Goal: Information Seeking & Learning: Learn about a topic

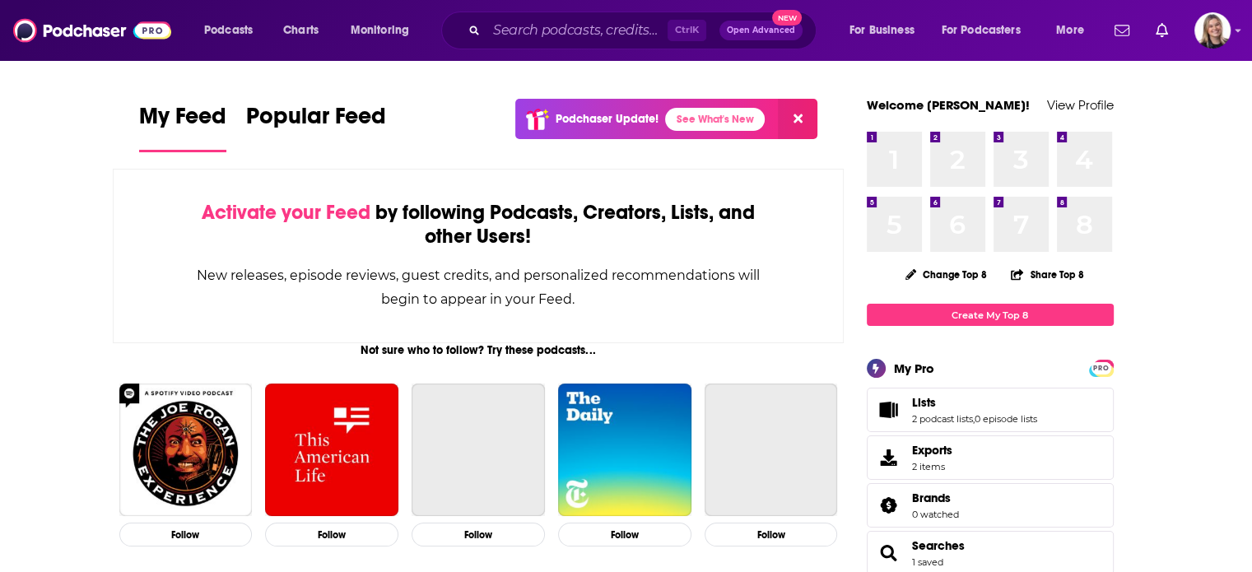
click at [804, 119] on button at bounding box center [798, 119] width 40 height 40
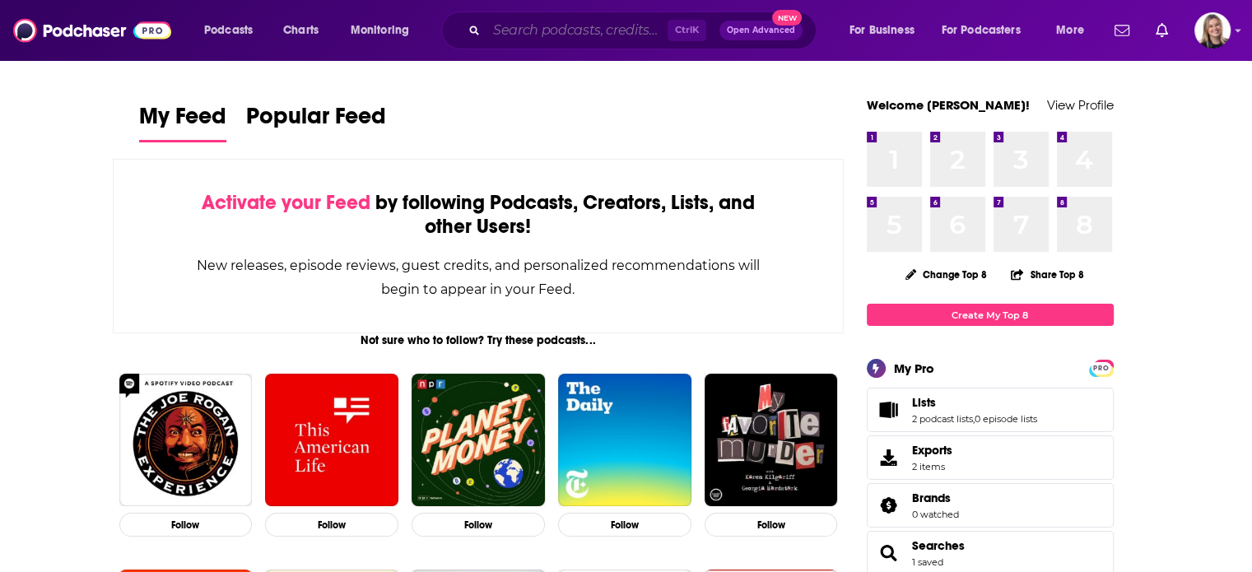
click at [570, 29] on input "Search podcasts, credits, & more..." at bounding box center [577, 30] width 181 height 26
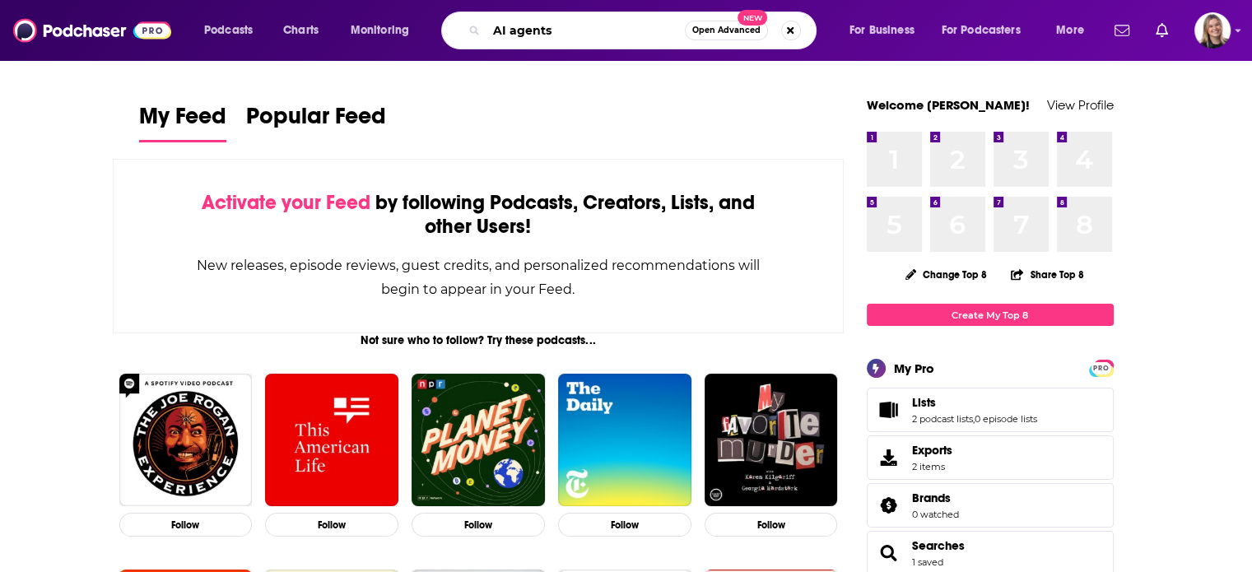
type input "AI agents"
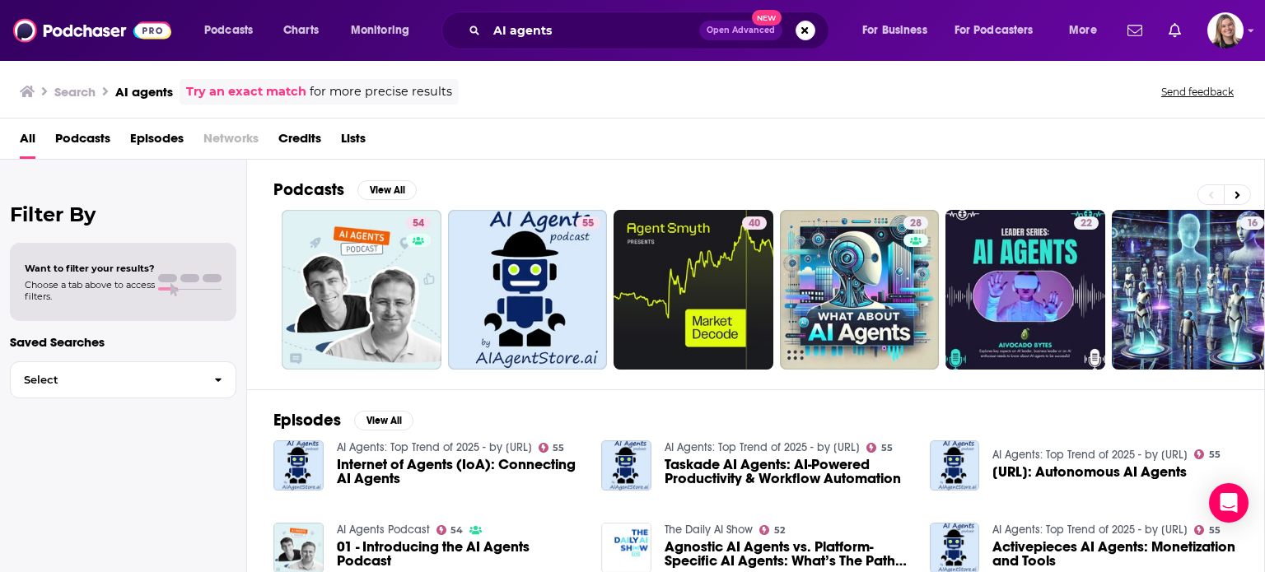
click at [125, 266] on span "Want to filter your results?" at bounding box center [90, 269] width 130 height 12
click at [200, 279] on div at bounding box center [189, 278] width 63 height 8
click at [376, 193] on button "View All" at bounding box center [386, 190] width 59 height 20
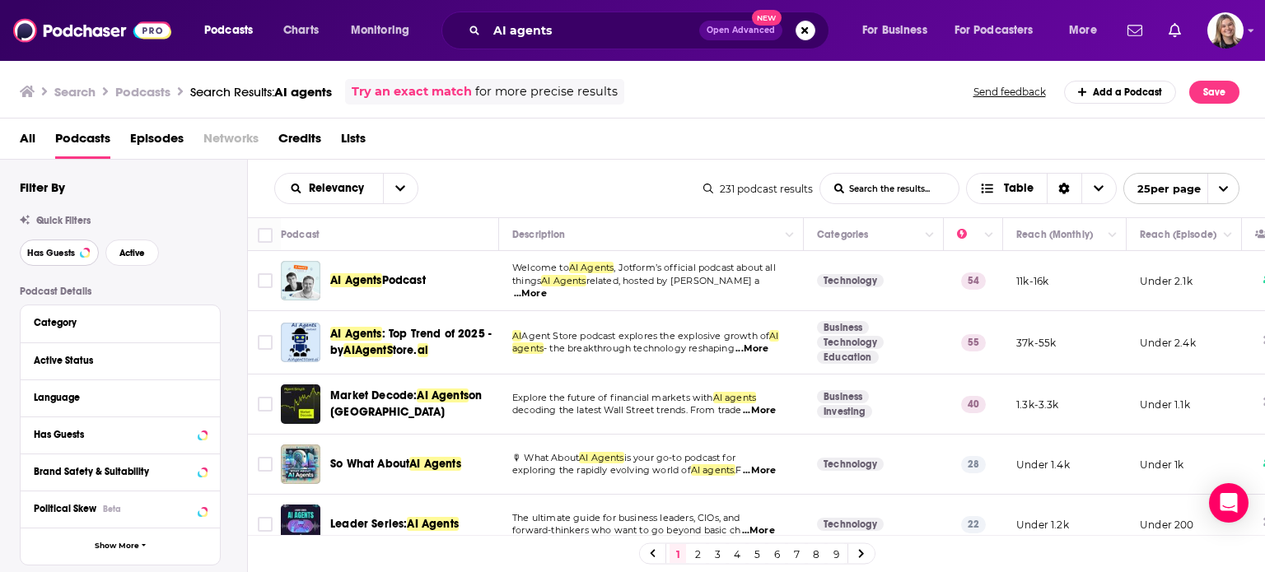
click at [61, 253] on span "Has Guests" at bounding box center [51, 253] width 48 height 9
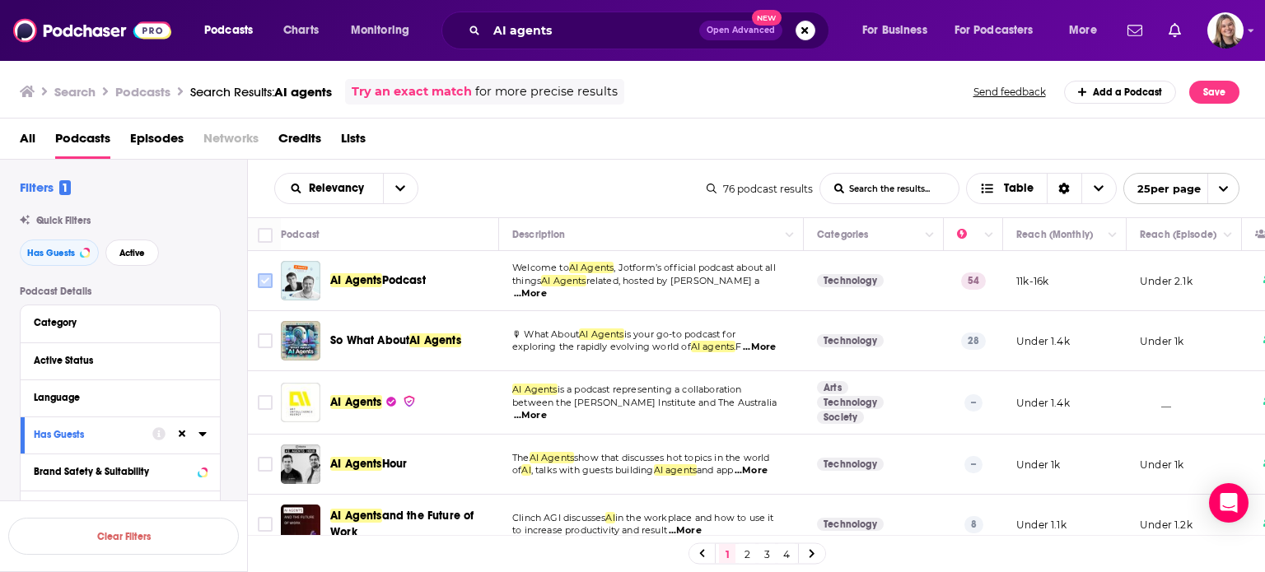
click at [270, 286] on input "Toggle select row" at bounding box center [265, 280] width 15 height 15
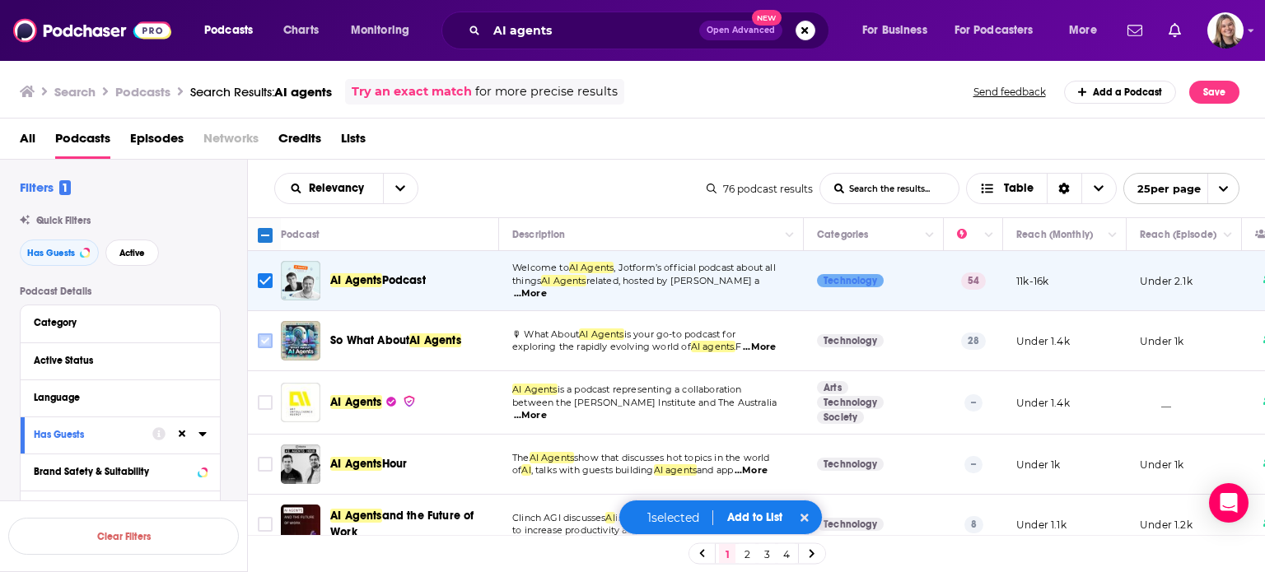
click at [266, 348] on icon "Toggle select row" at bounding box center [265, 341] width 20 height 20
click at [263, 342] on input "Toggle select row" at bounding box center [265, 340] width 15 height 15
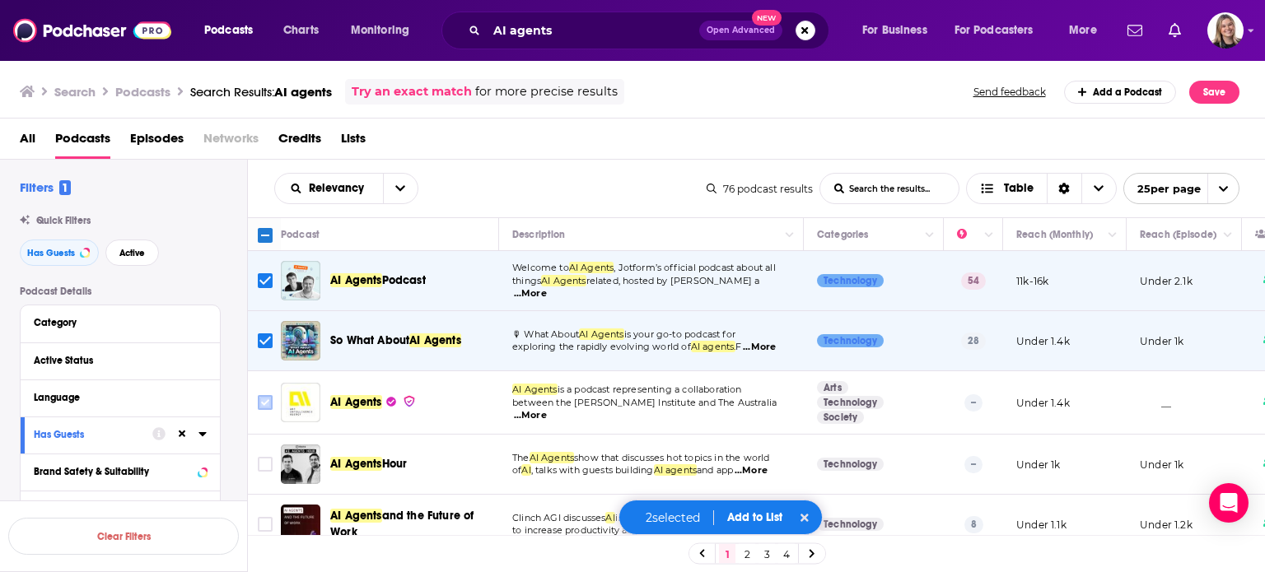
click at [259, 404] on input "Toggle select row" at bounding box center [265, 402] width 15 height 15
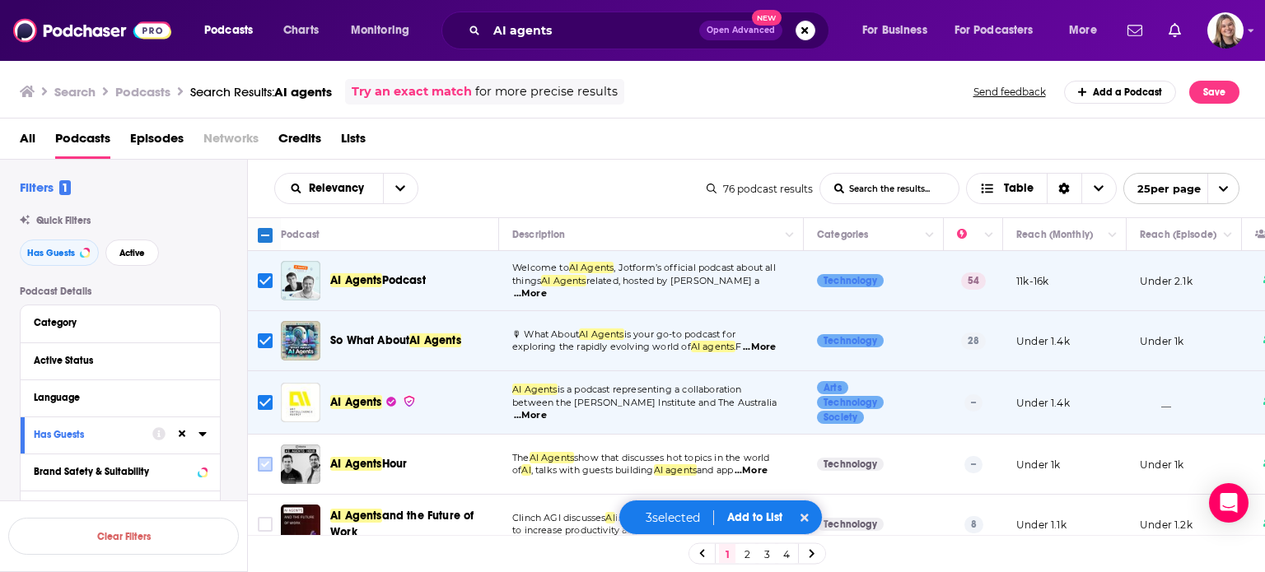
click at [267, 464] on input "Toggle select row" at bounding box center [265, 464] width 15 height 15
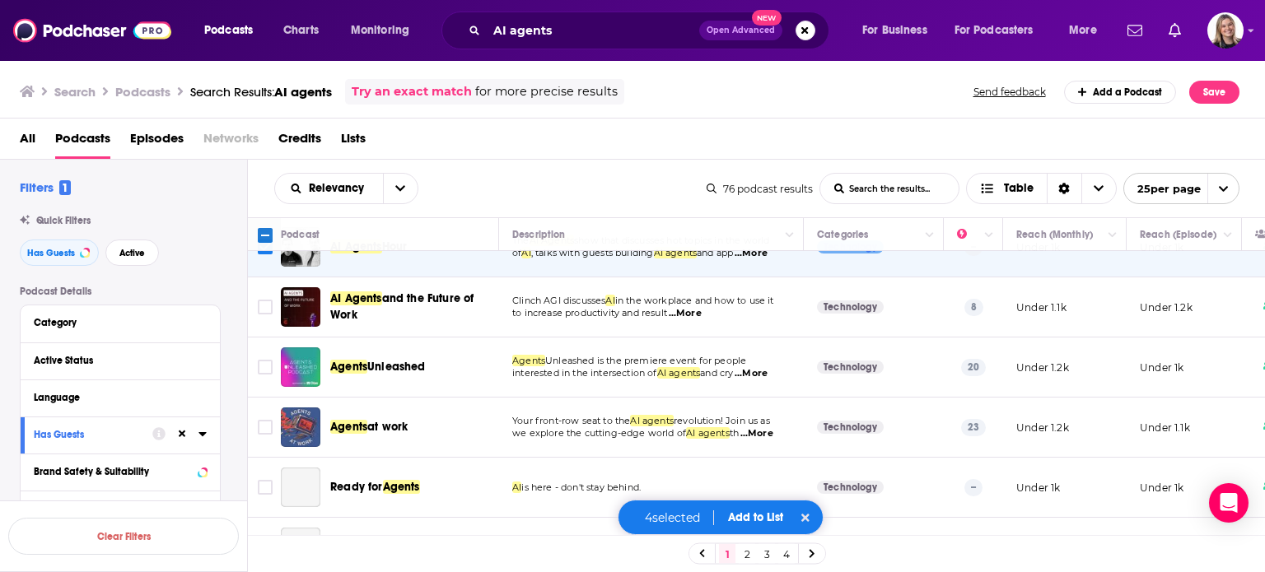
scroll to position [221, 0]
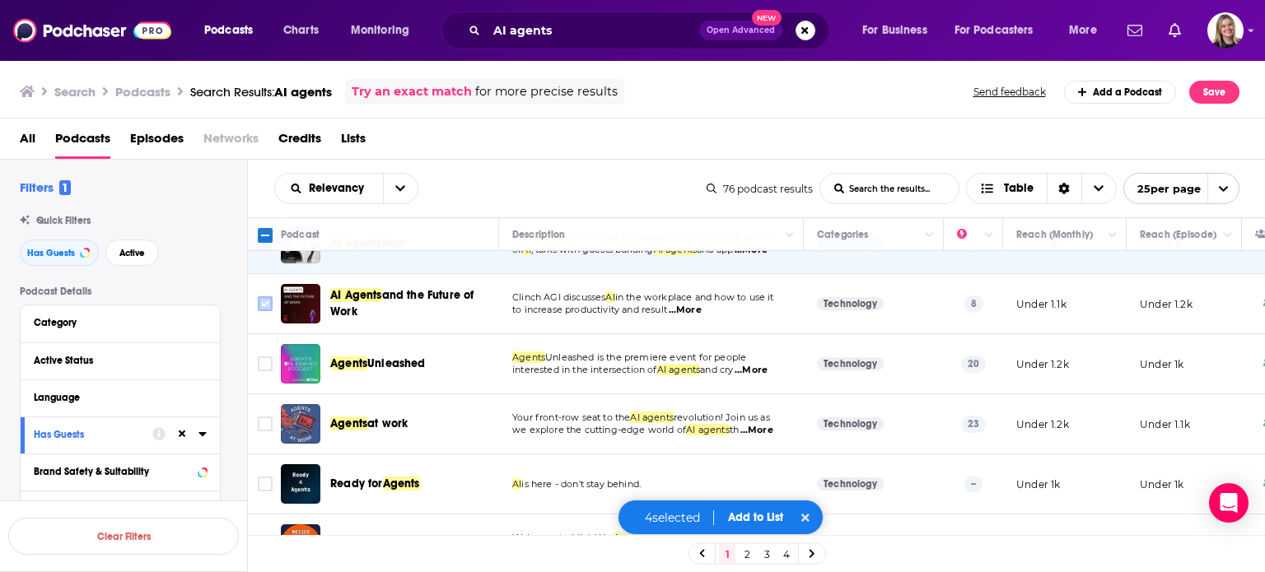
click at [260, 296] on input "Toggle select row" at bounding box center [265, 303] width 15 height 15
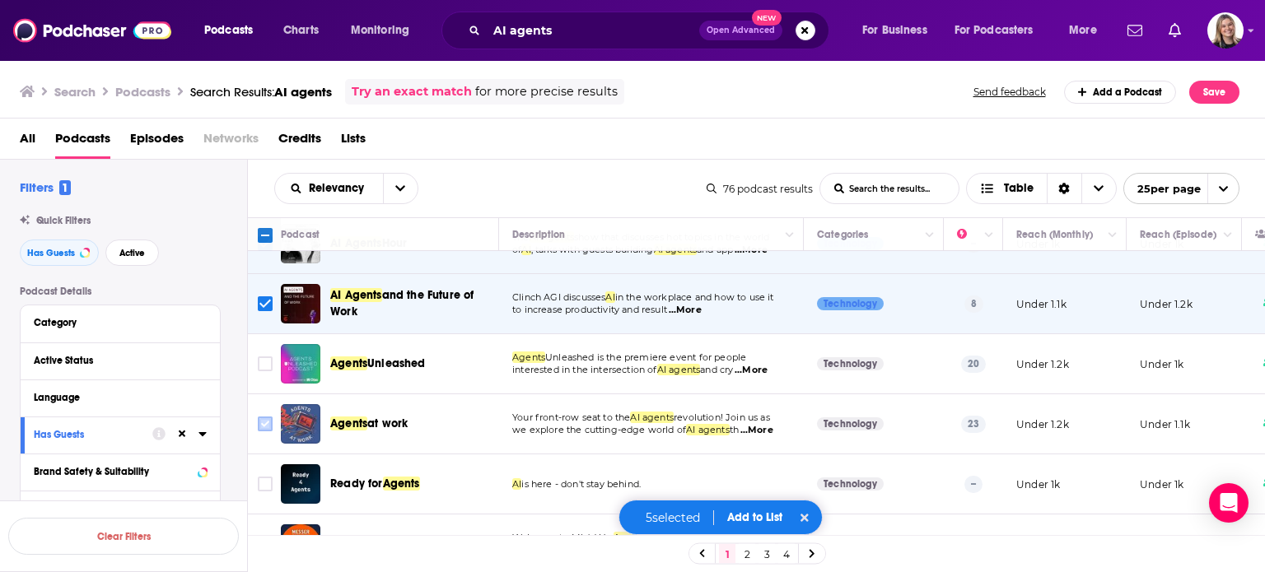
click at [265, 417] on input "Toggle select row" at bounding box center [265, 424] width 15 height 15
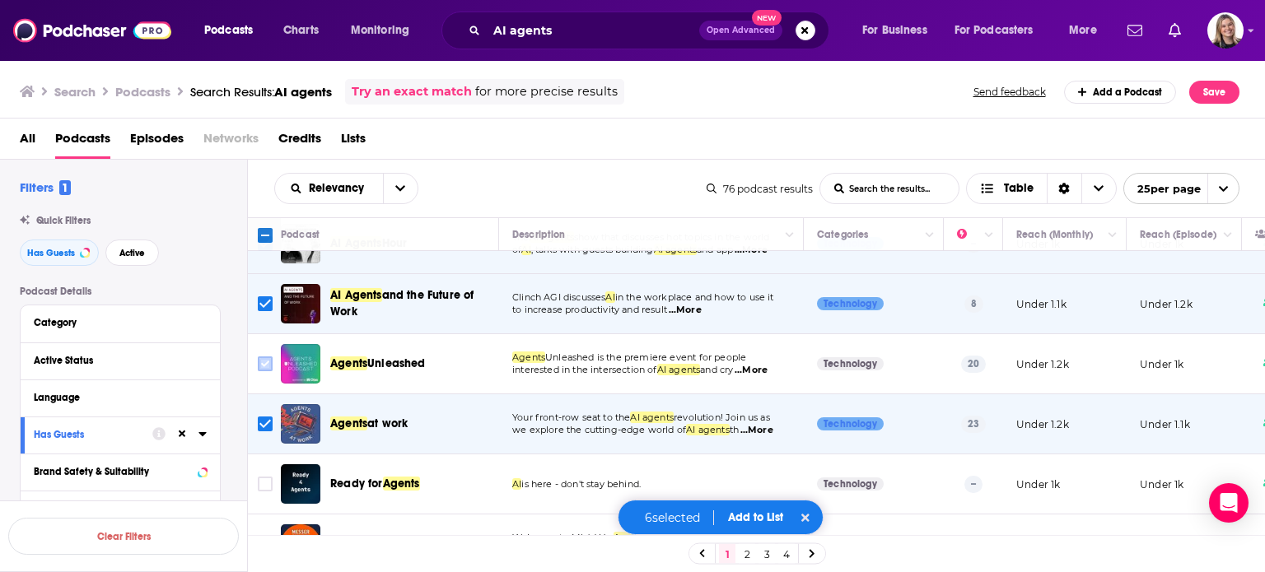
click at [266, 364] on input "Toggle select row" at bounding box center [265, 363] width 15 height 15
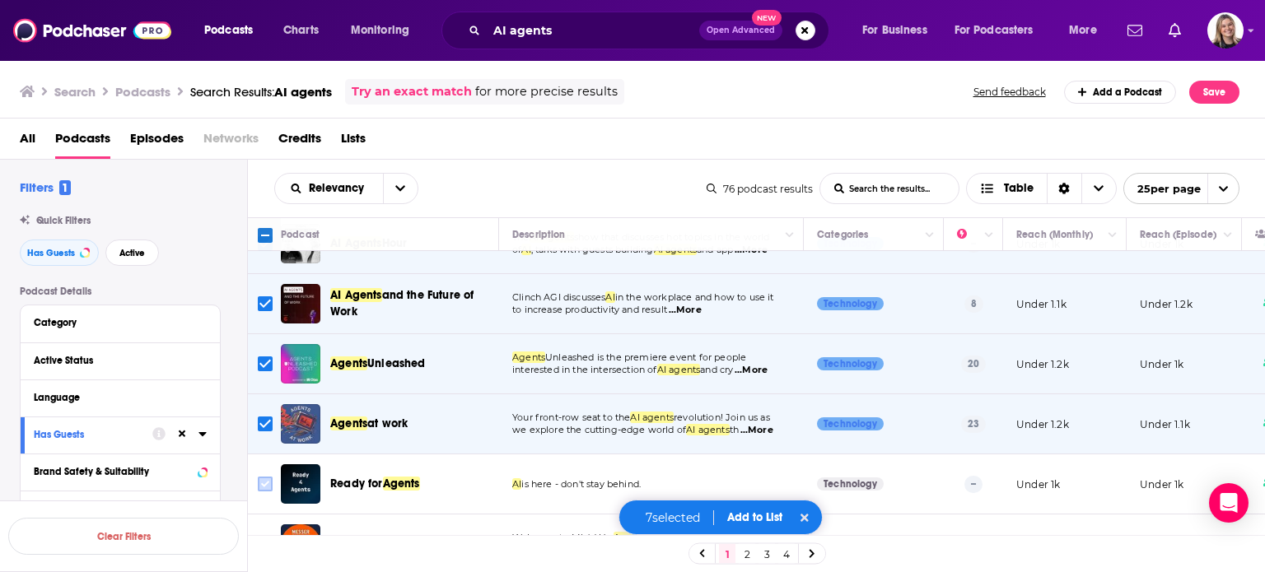
click at [263, 477] on input "Toggle select row" at bounding box center [265, 484] width 15 height 15
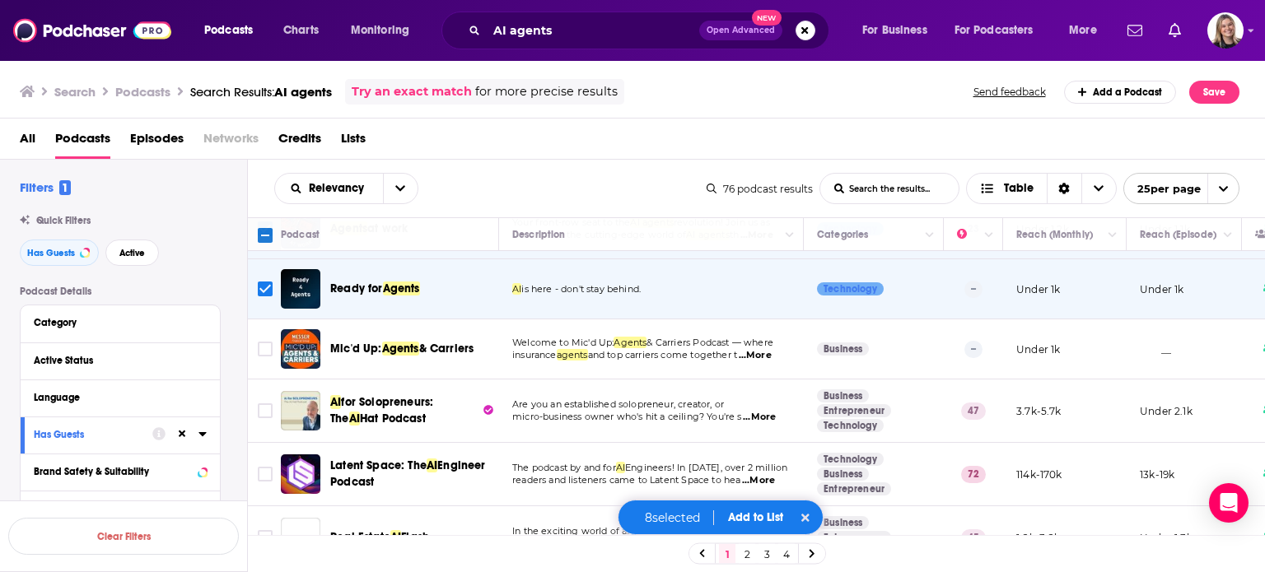
scroll to position [427, 0]
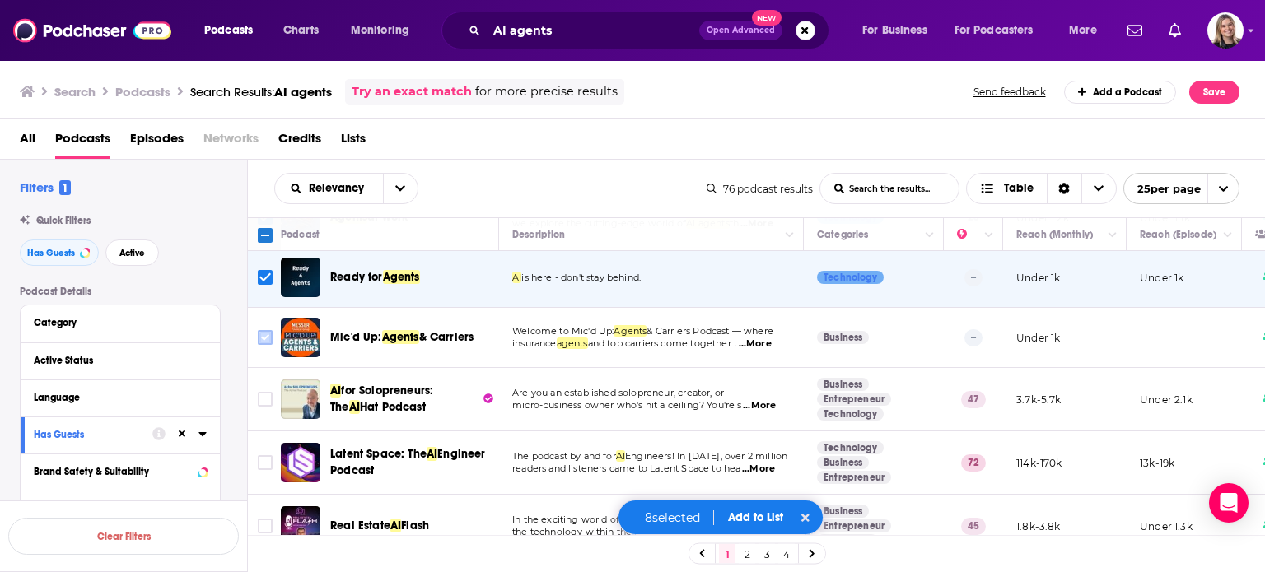
click at [264, 335] on input "Toggle select row" at bounding box center [265, 337] width 15 height 15
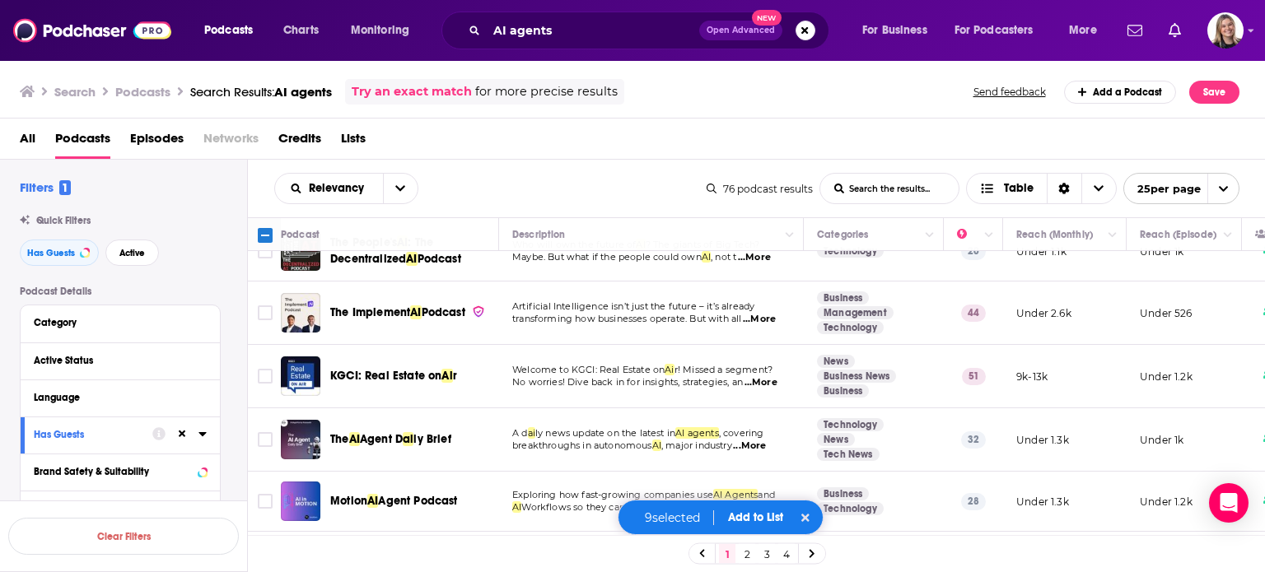
scroll to position [775, 0]
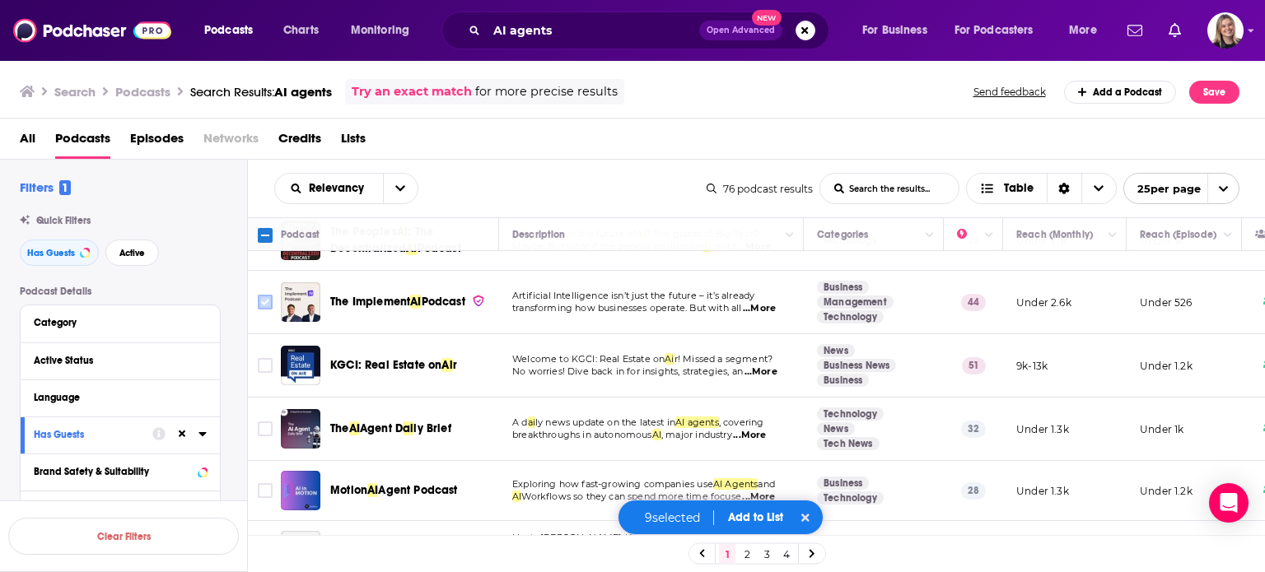
click at [260, 298] on input "Toggle select row" at bounding box center [265, 302] width 15 height 15
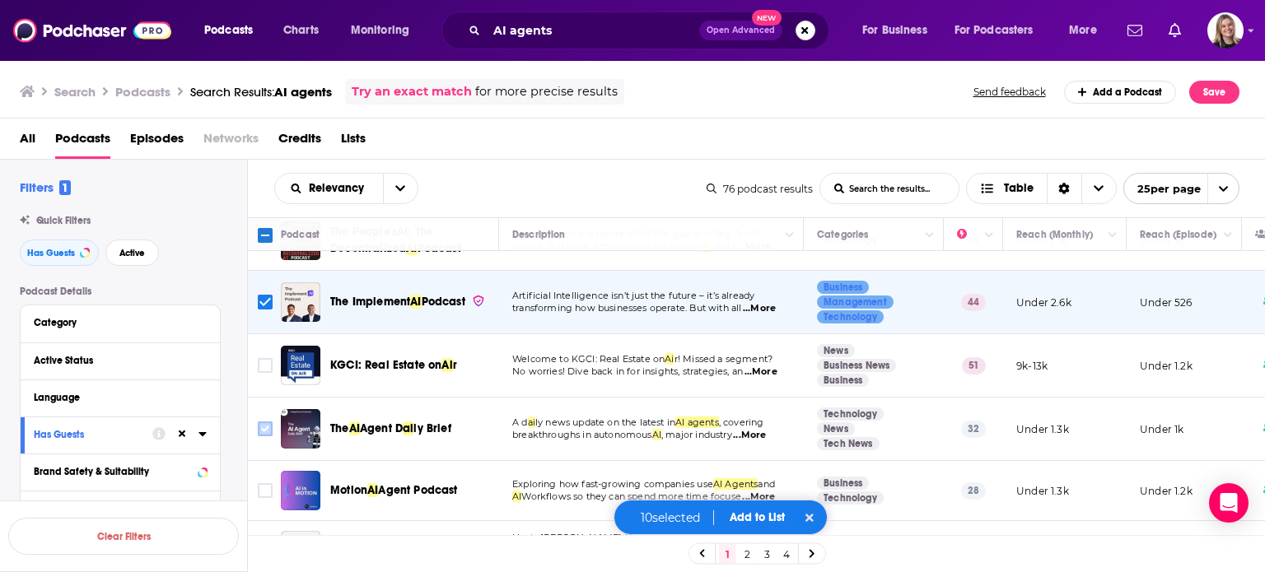
click at [270, 427] on input "Toggle select row" at bounding box center [265, 429] width 15 height 15
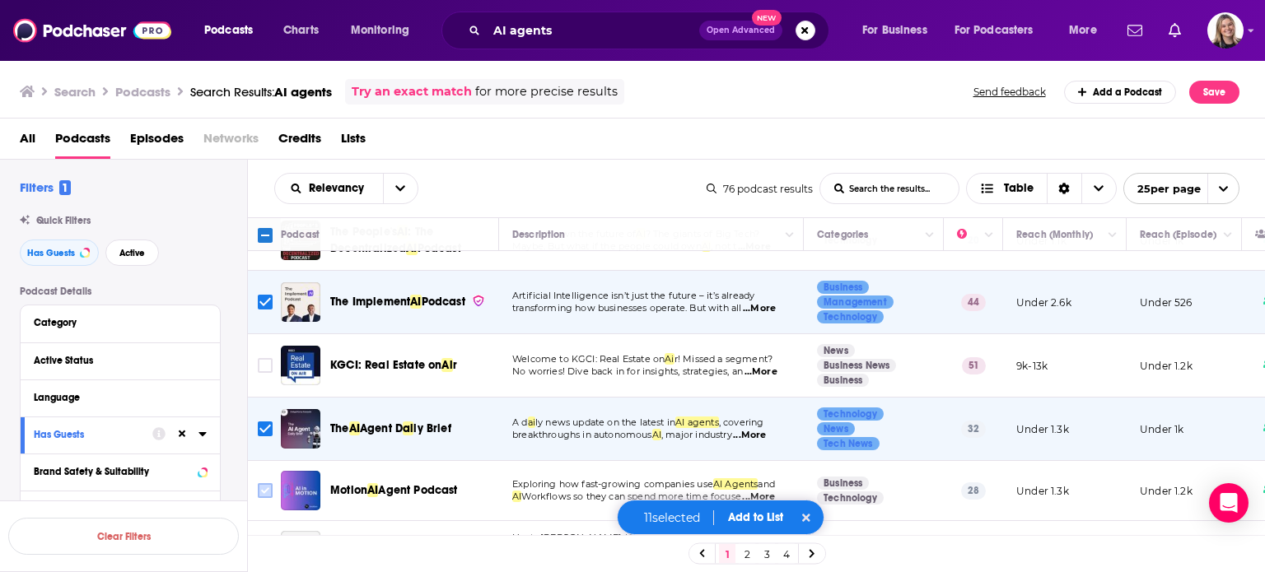
click at [268, 489] on input "Toggle select row" at bounding box center [265, 490] width 15 height 15
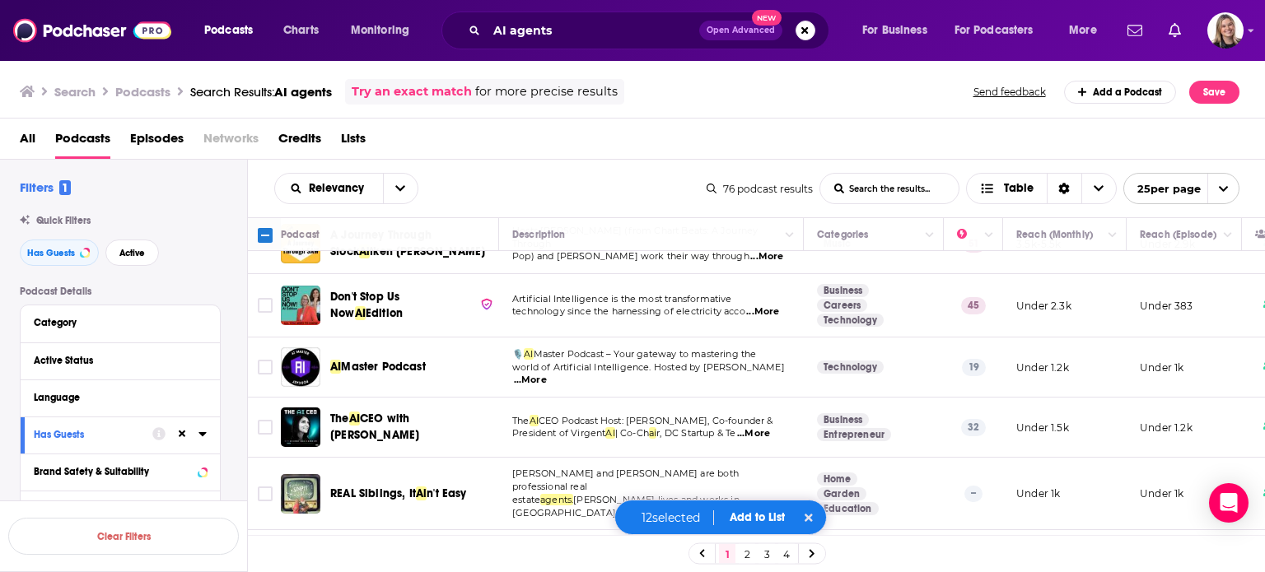
scroll to position [1090, 0]
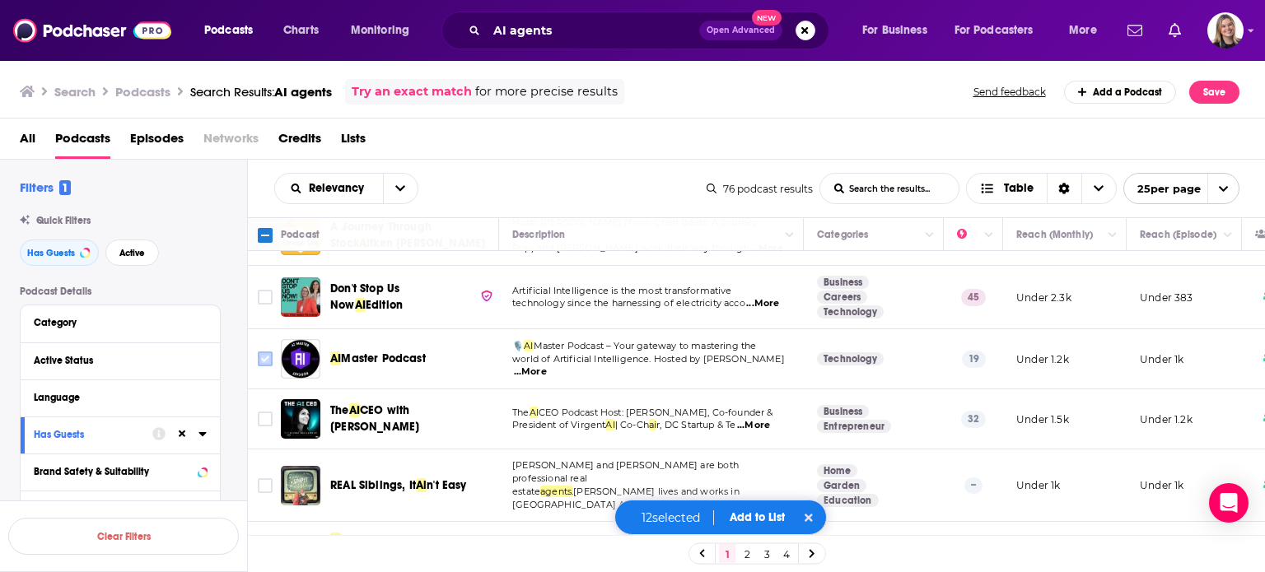
click at [264, 359] on input "Toggle select row" at bounding box center [265, 359] width 15 height 15
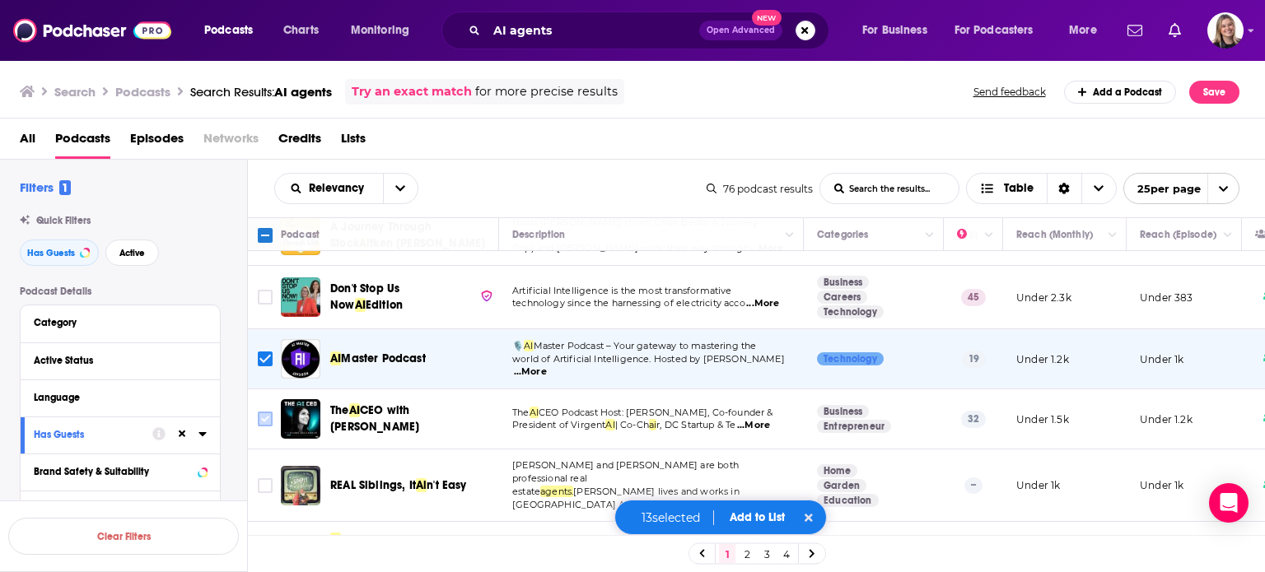
click at [260, 417] on input "Toggle select row" at bounding box center [265, 419] width 15 height 15
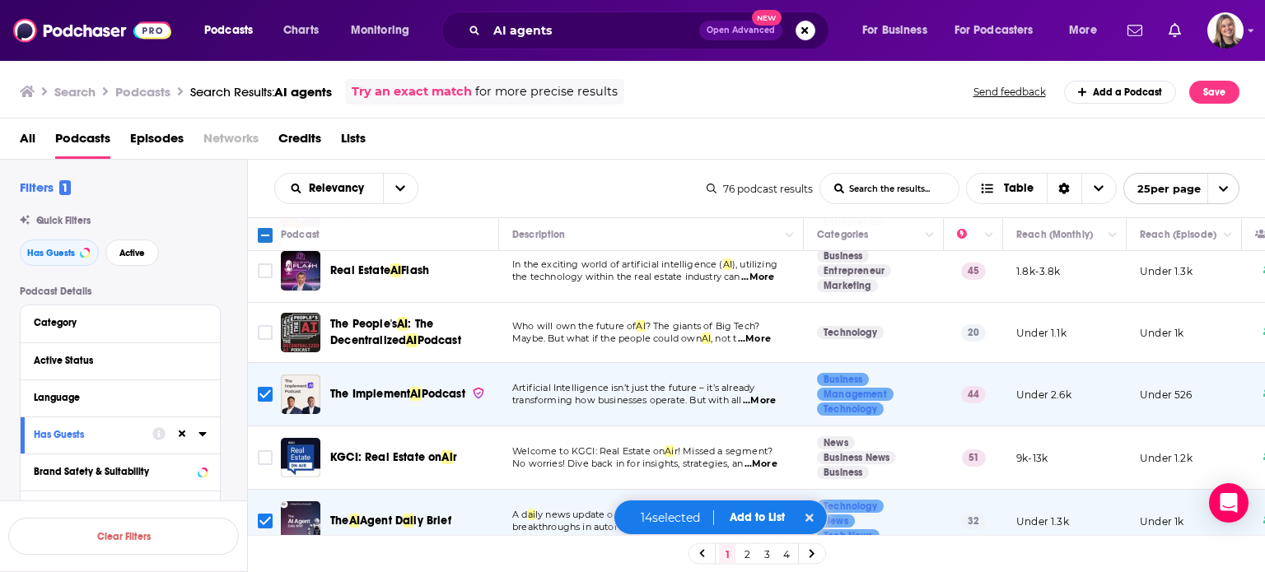
scroll to position [0, 0]
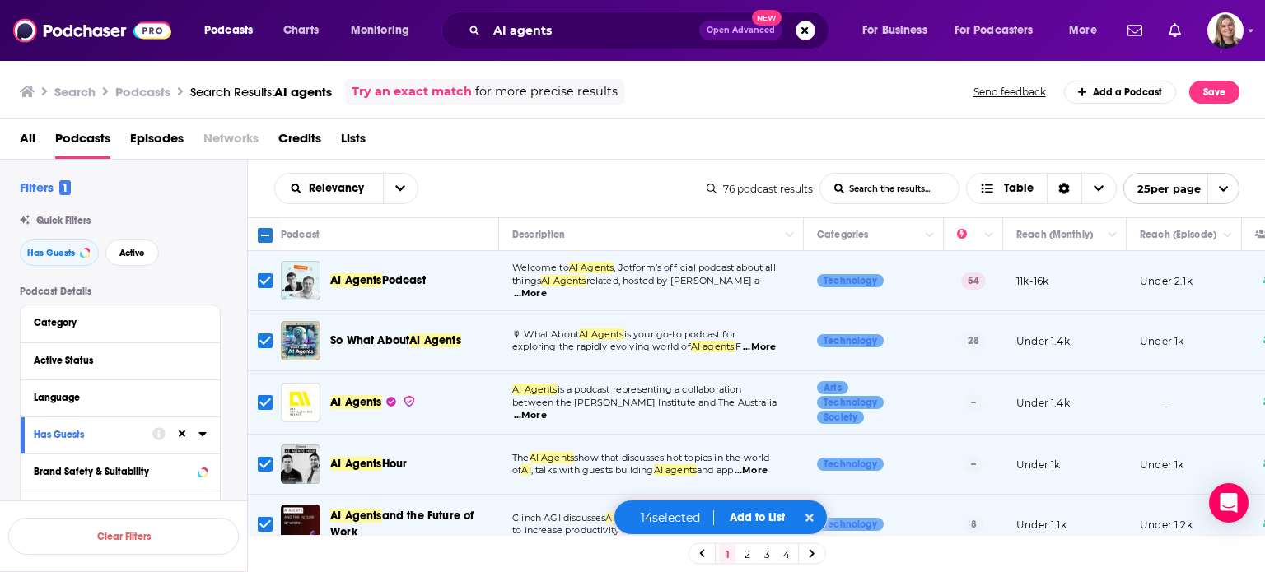
click at [750, 518] on button "Add to List" at bounding box center [757, 517] width 82 height 14
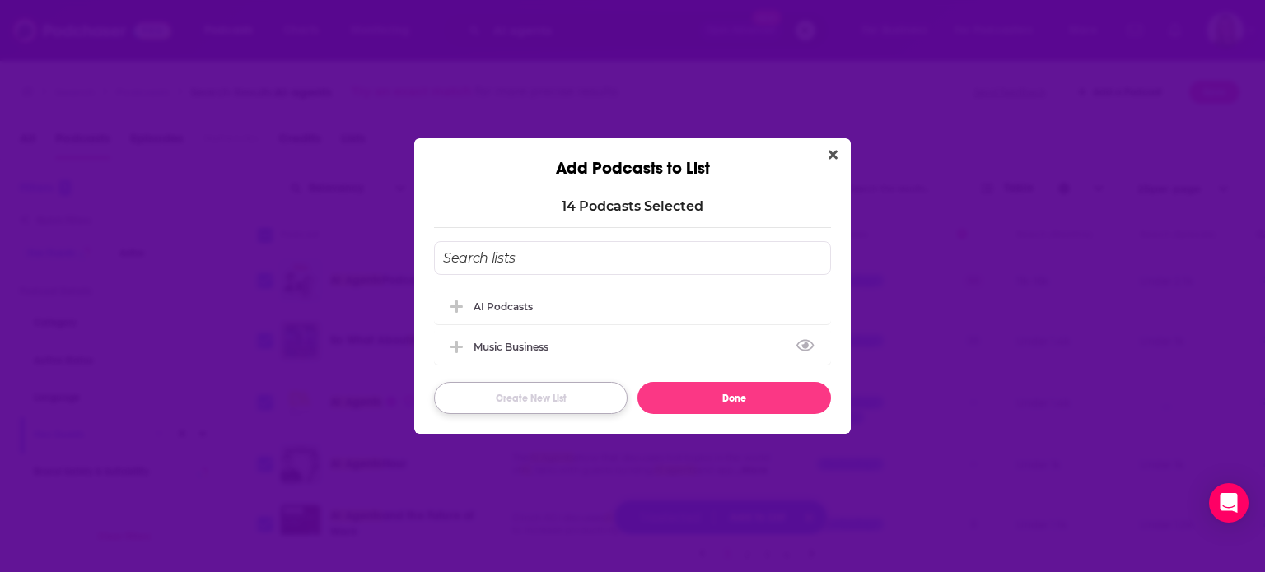
click at [567, 390] on button "Create New List" at bounding box center [530, 398] width 193 height 32
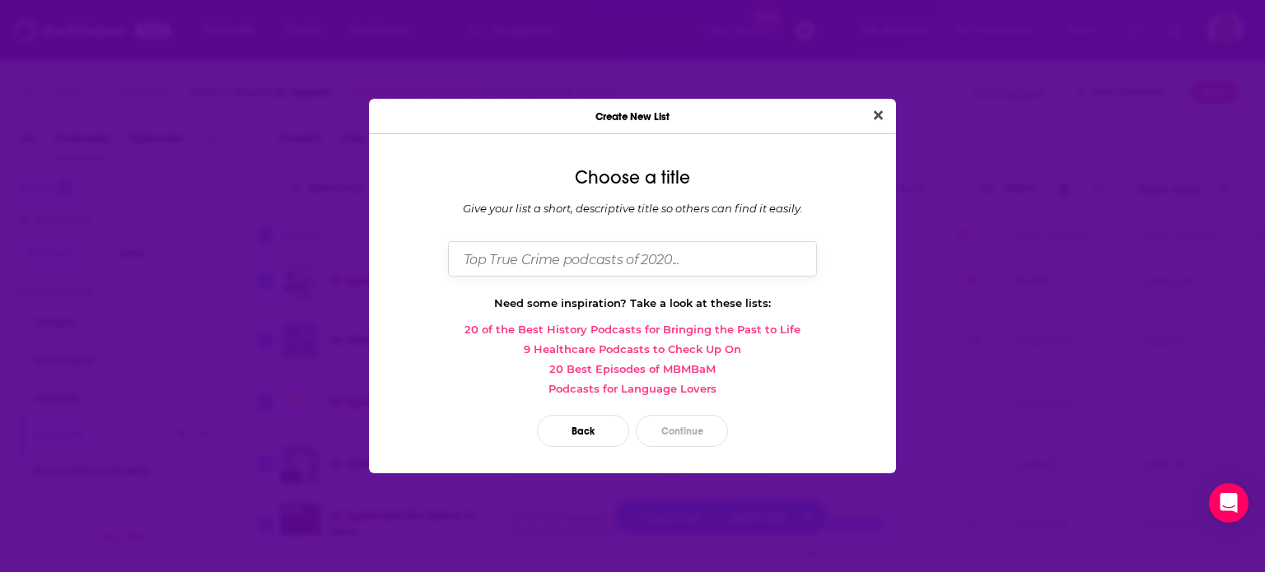
click at [563, 254] on input "Dialog" at bounding box center [632, 258] width 369 height 35
type input "AI Agents"
click at [867, 105] on button "Close" at bounding box center [878, 115] width 22 height 21
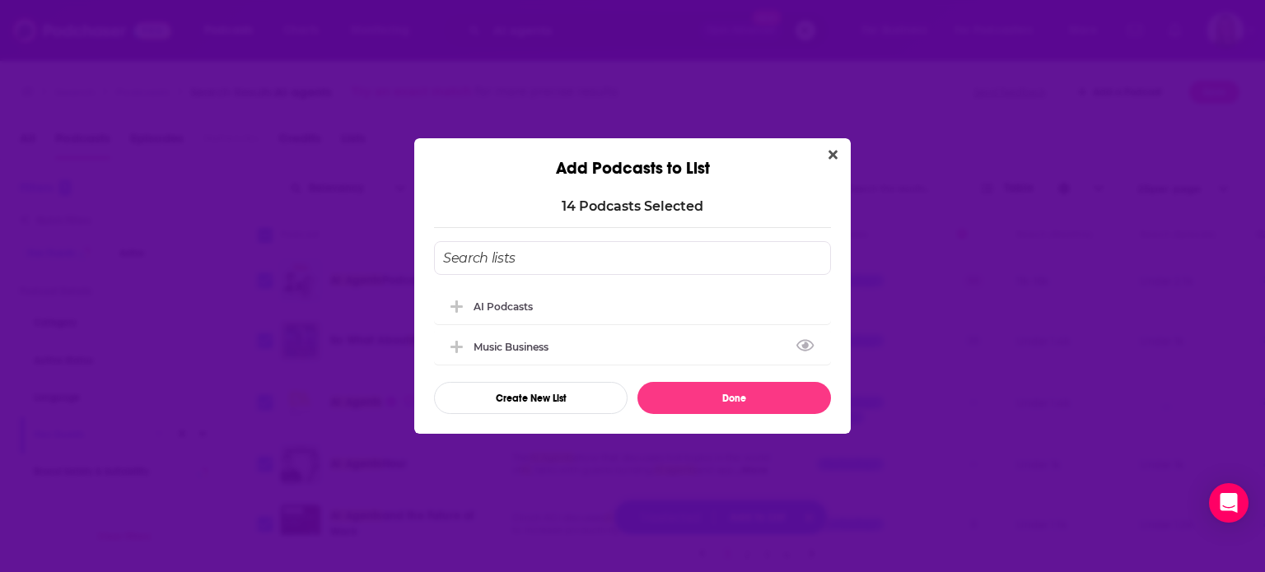
click at [745, 417] on div "14 Podcast s Selected AI Podcasts Music Business Create New List Done" at bounding box center [632, 306] width 436 height 255
click at [748, 406] on button "Done" at bounding box center [733, 398] width 193 height 32
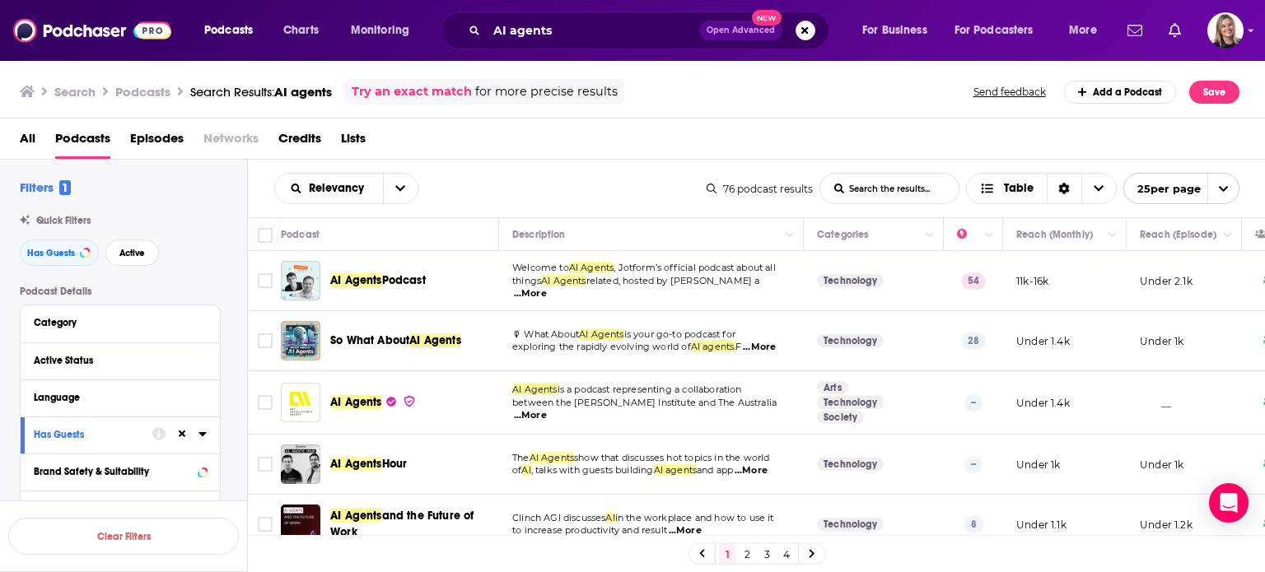
click at [161, 141] on span "Episodes" at bounding box center [157, 142] width 54 height 34
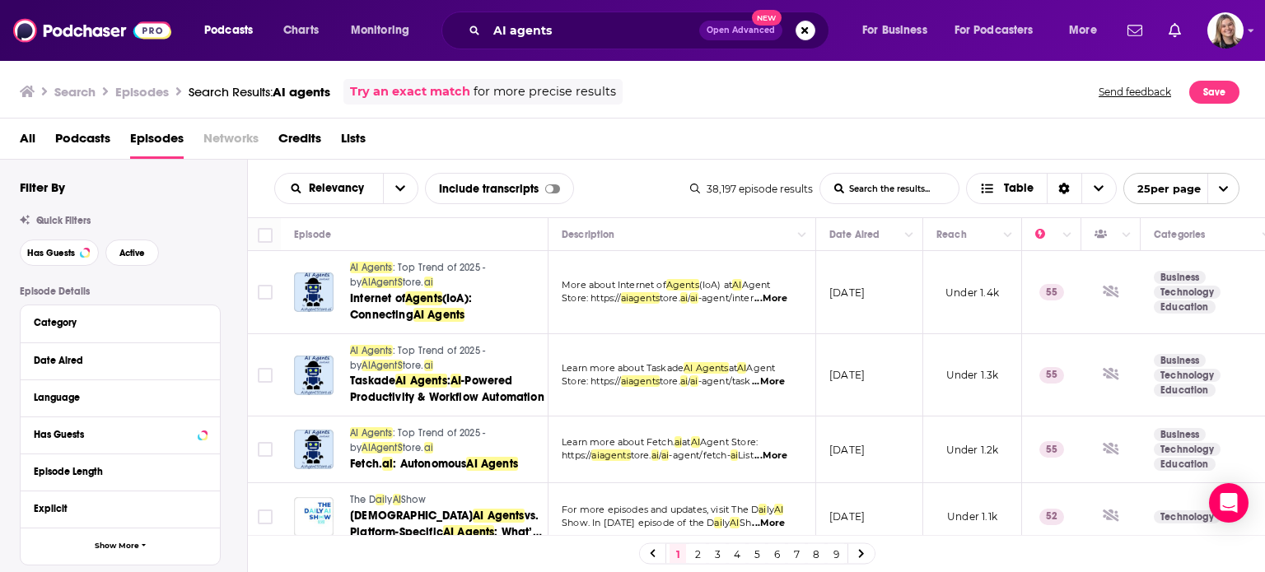
click at [109, 139] on span "Podcasts" at bounding box center [82, 142] width 55 height 34
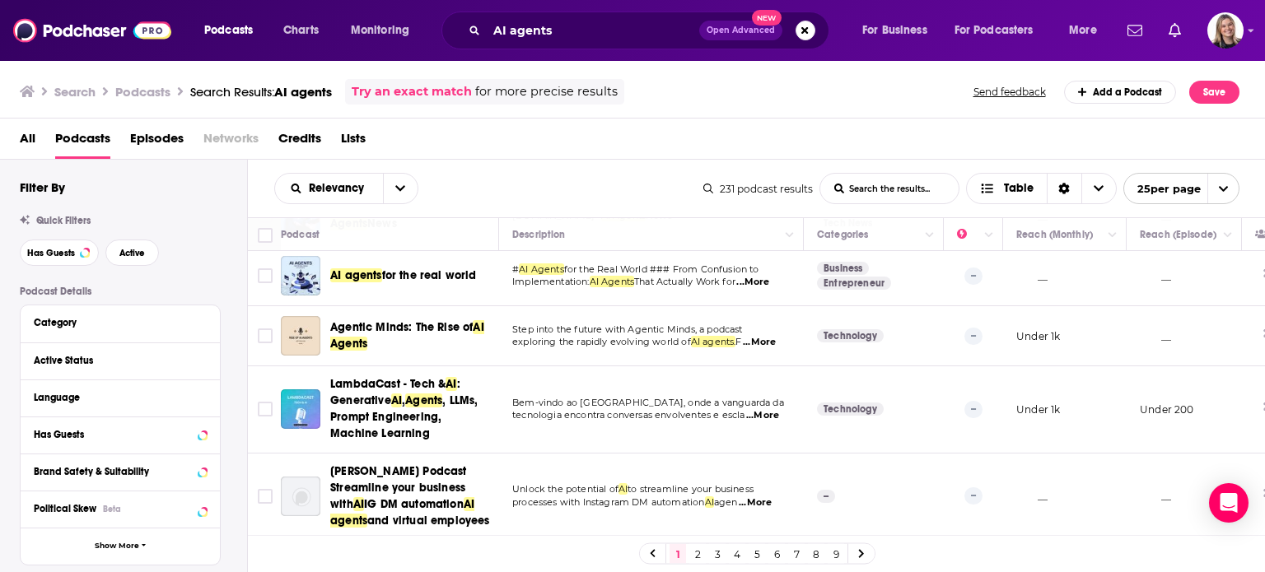
scroll to position [925, 0]
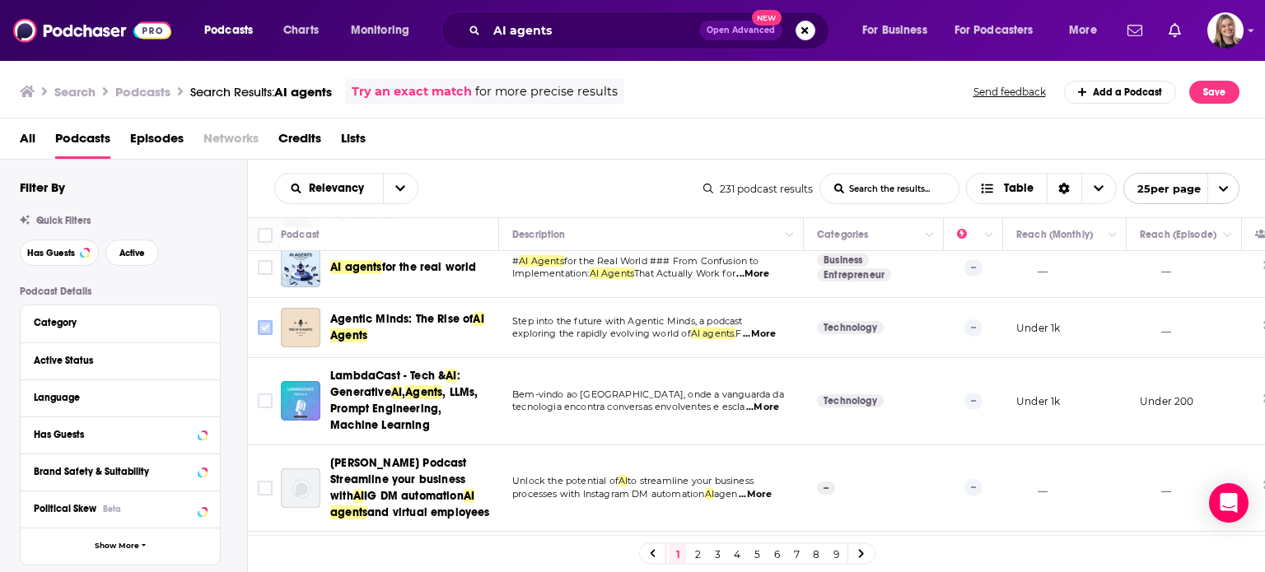
click at [259, 322] on input "Toggle select row" at bounding box center [265, 327] width 15 height 15
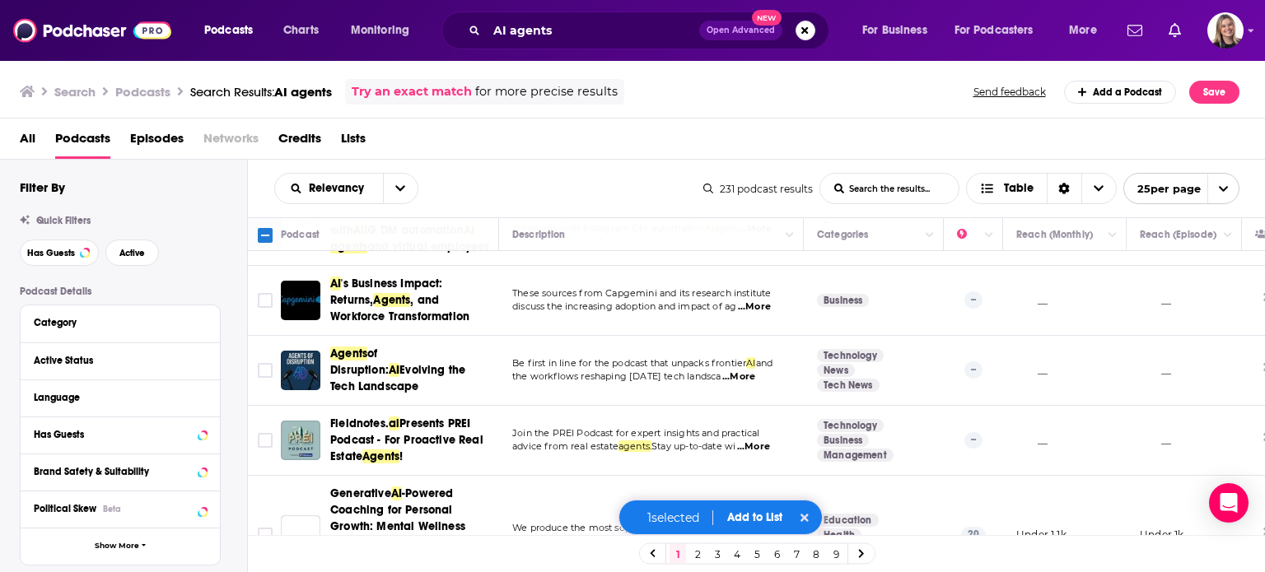
scroll to position [1195, 0]
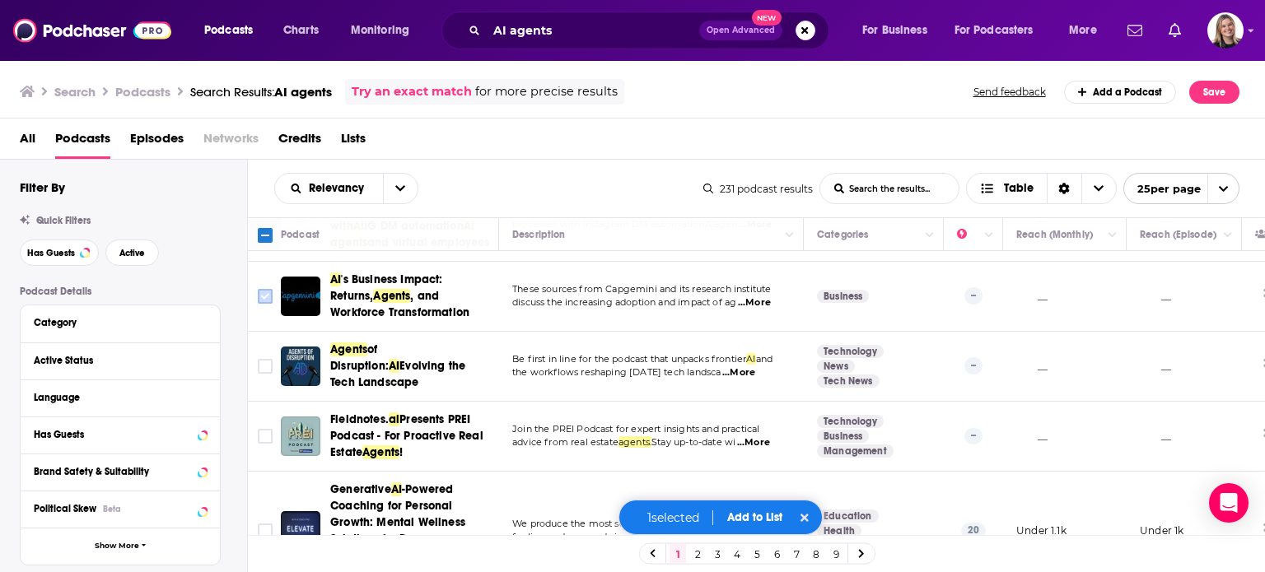
click at [262, 304] on input "Toggle select row" at bounding box center [265, 296] width 15 height 15
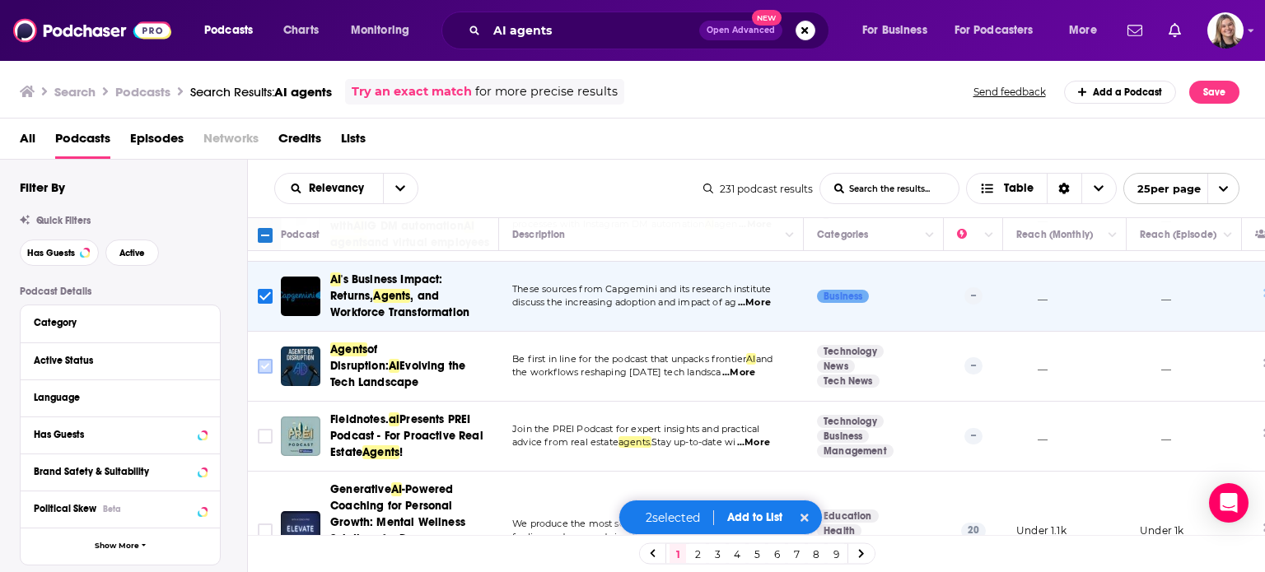
click at [262, 374] on input "Toggle select row" at bounding box center [265, 366] width 15 height 15
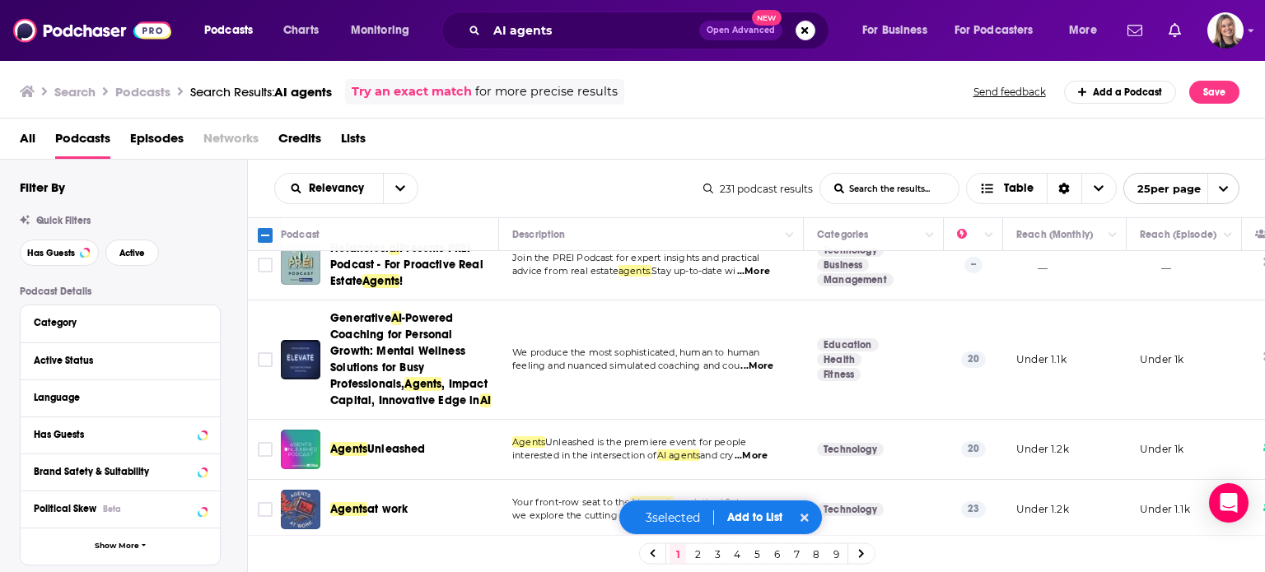
scroll to position [1383, 0]
click at [259, 442] on input "Toggle select row" at bounding box center [265, 449] width 15 height 15
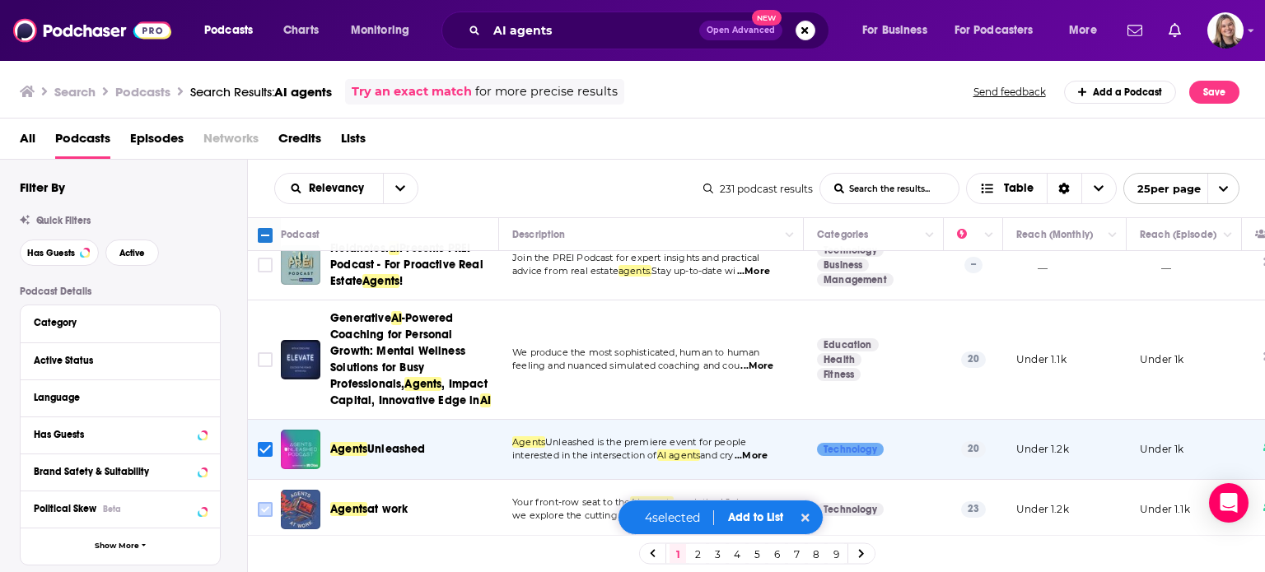
click at [262, 502] on input "Toggle select row" at bounding box center [265, 509] width 15 height 15
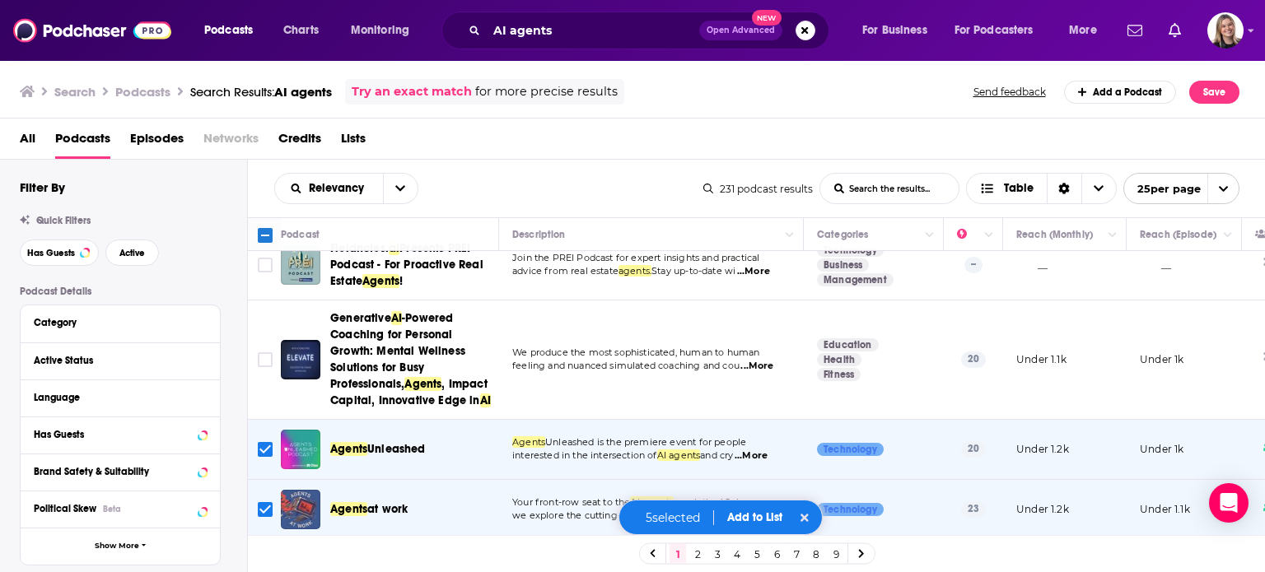
click at [760, 513] on button "Add to List" at bounding box center [755, 517] width 82 height 14
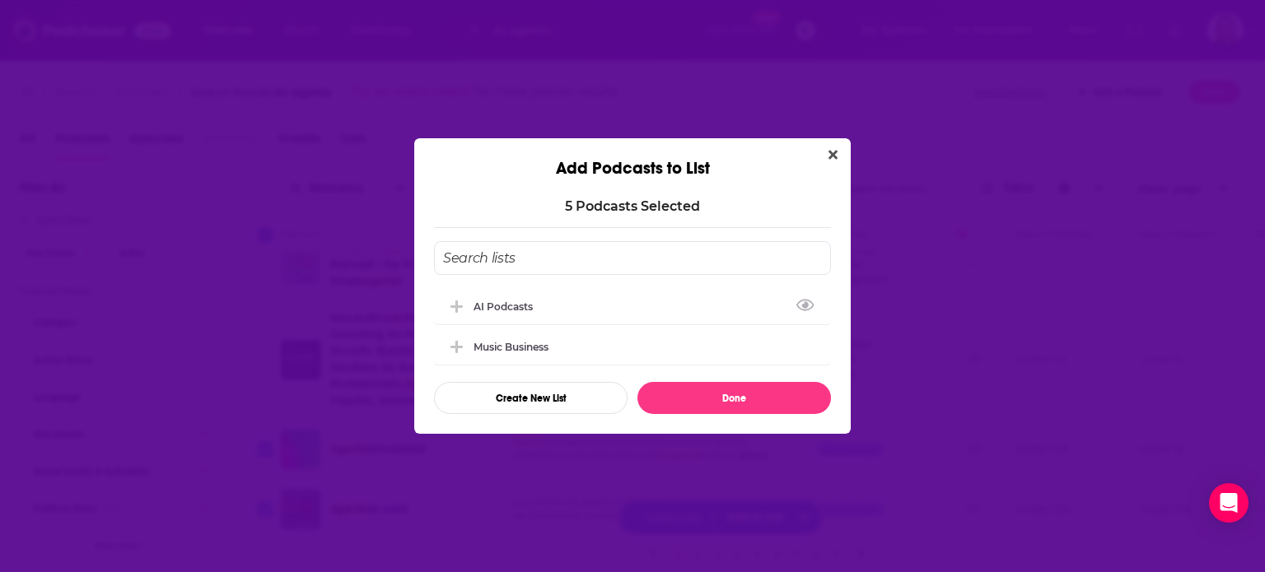
click at [757, 249] on input "Add Podcast To List" at bounding box center [632, 258] width 397 height 34
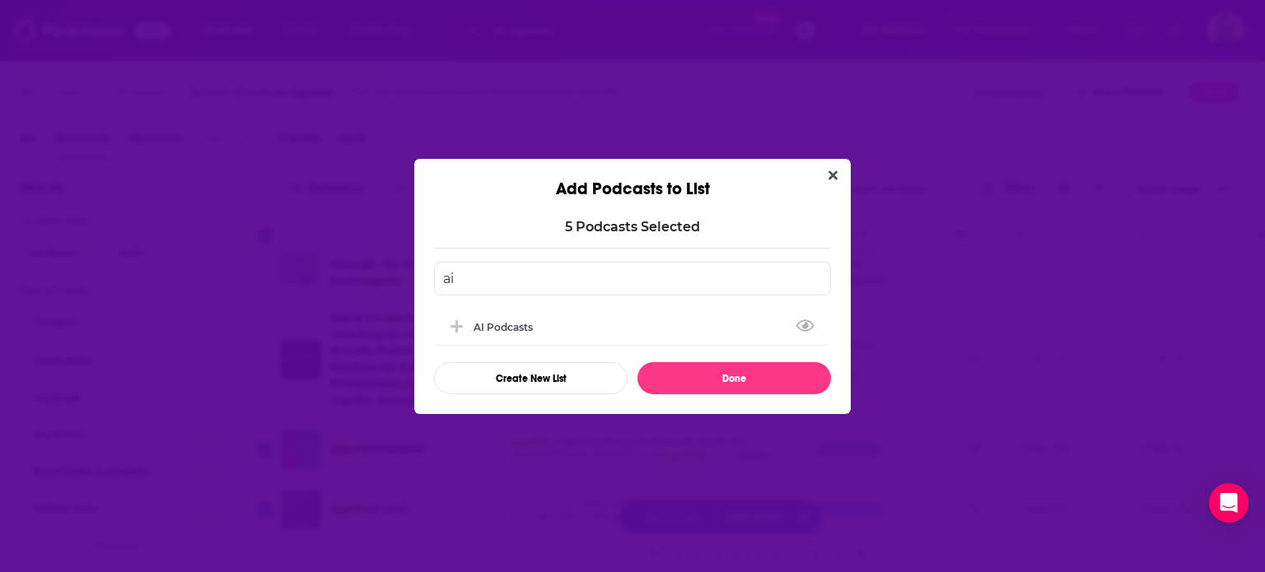
type input "a"
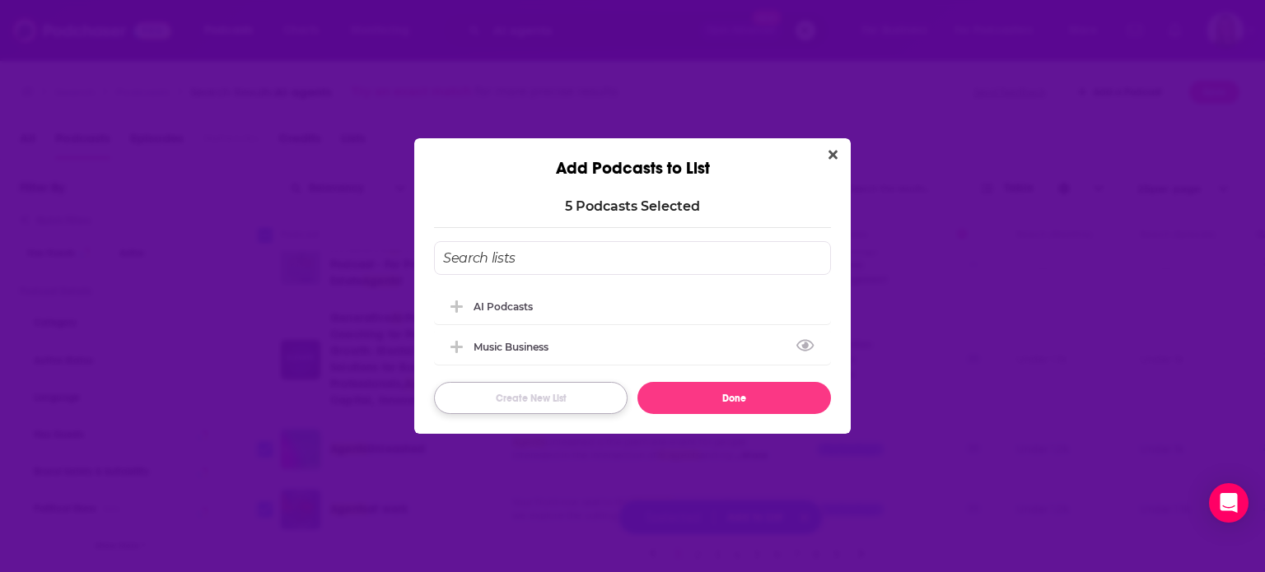
click at [595, 395] on button "Create New List" at bounding box center [530, 398] width 193 height 32
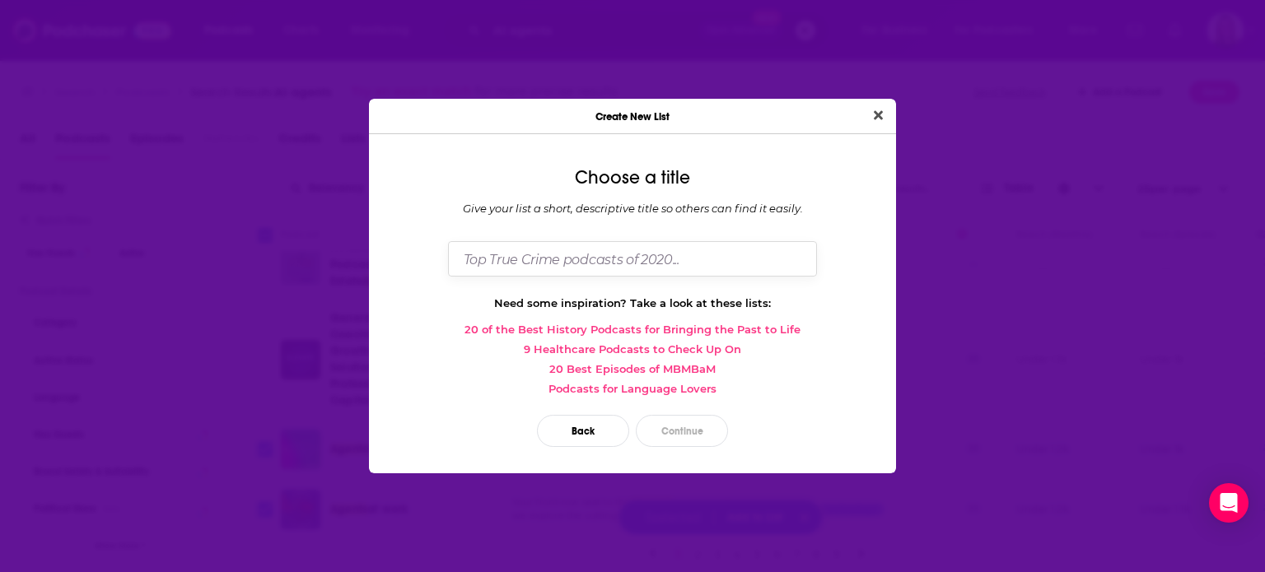
click at [616, 258] on input "Dialog" at bounding box center [632, 258] width 369 height 35
type input "AI Agents"
click at [677, 440] on button "Continue" at bounding box center [682, 431] width 92 height 32
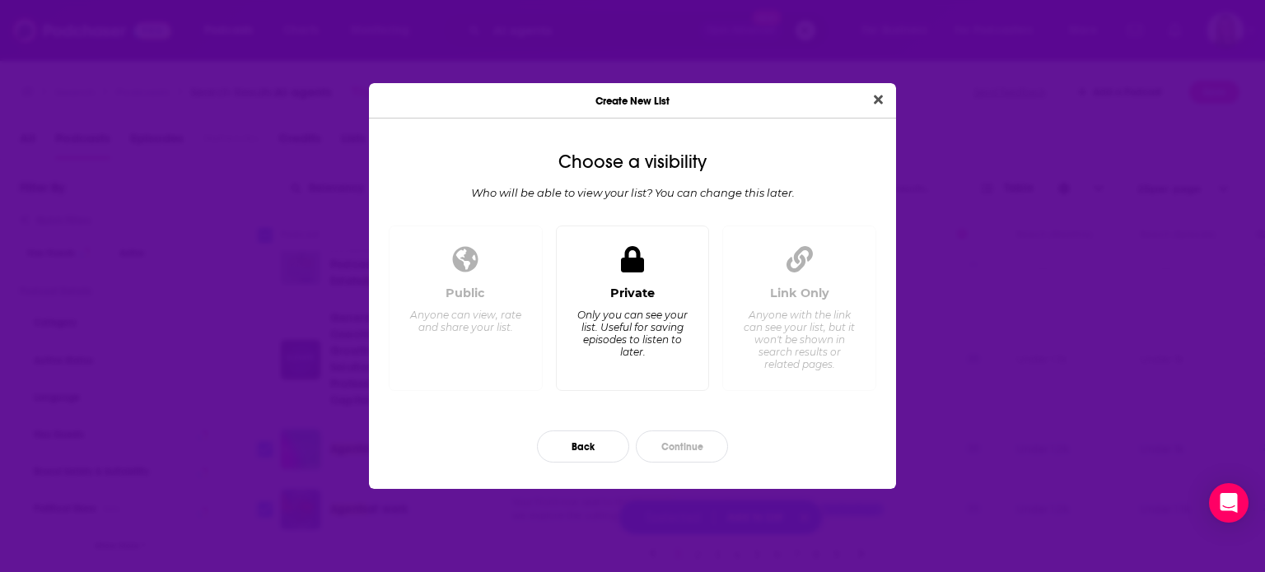
click at [659, 335] on div "Only you can see your list. Useful for saving episodes to listen to later." at bounding box center [631, 333] width 113 height 49
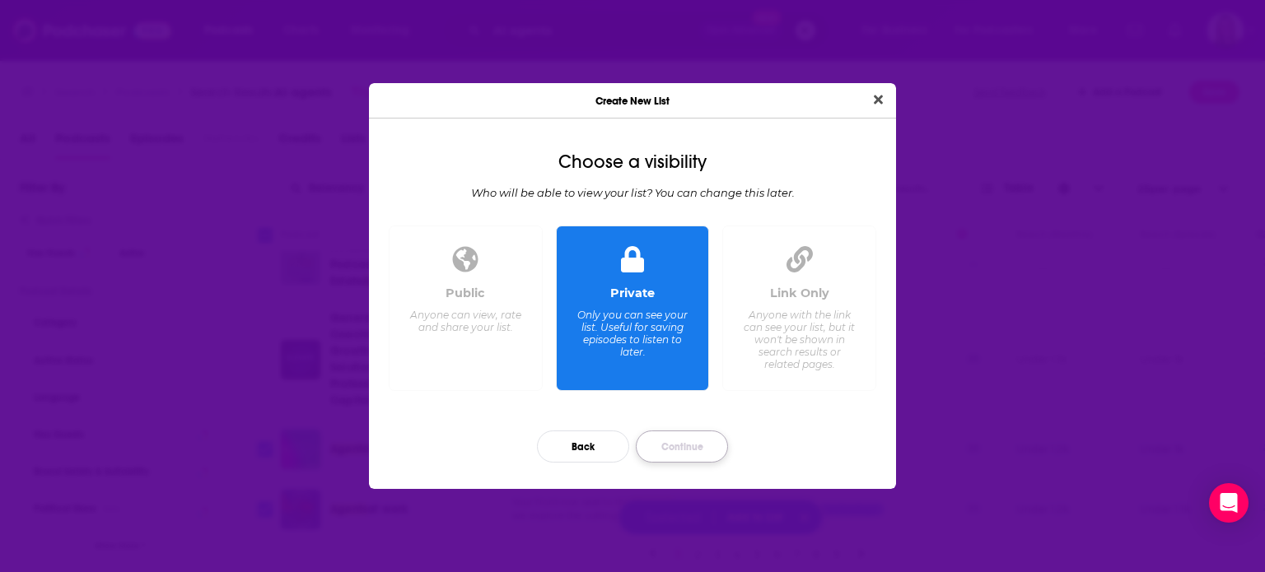
click at [683, 452] on button "Continue" at bounding box center [682, 447] width 92 height 32
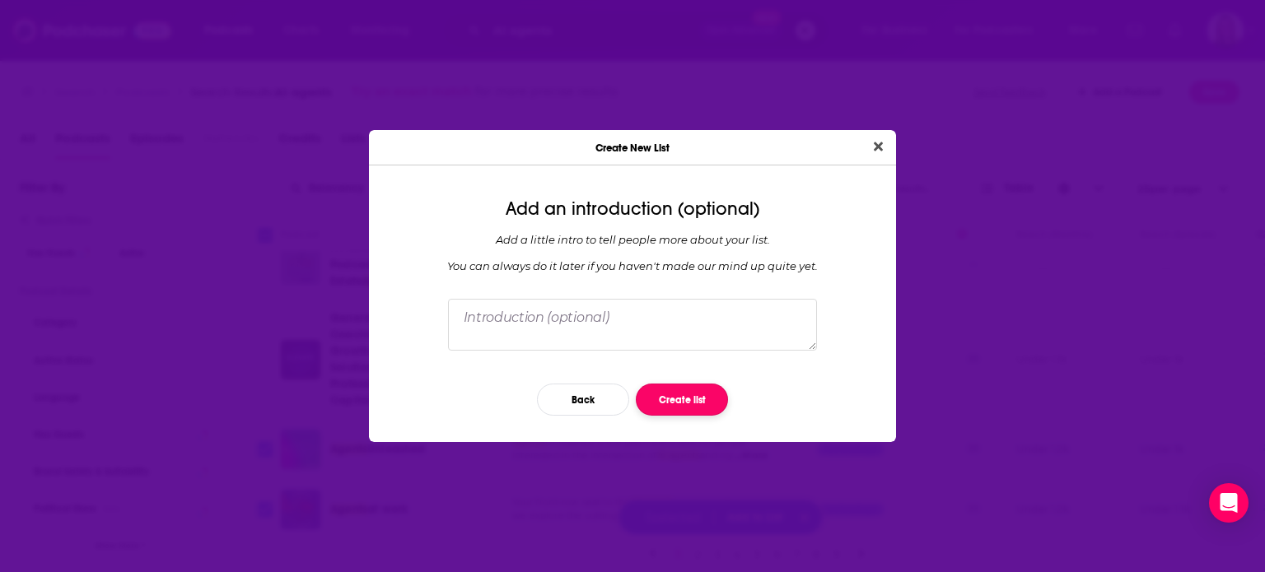
click at [680, 394] on button "Create list" at bounding box center [682, 400] width 92 height 32
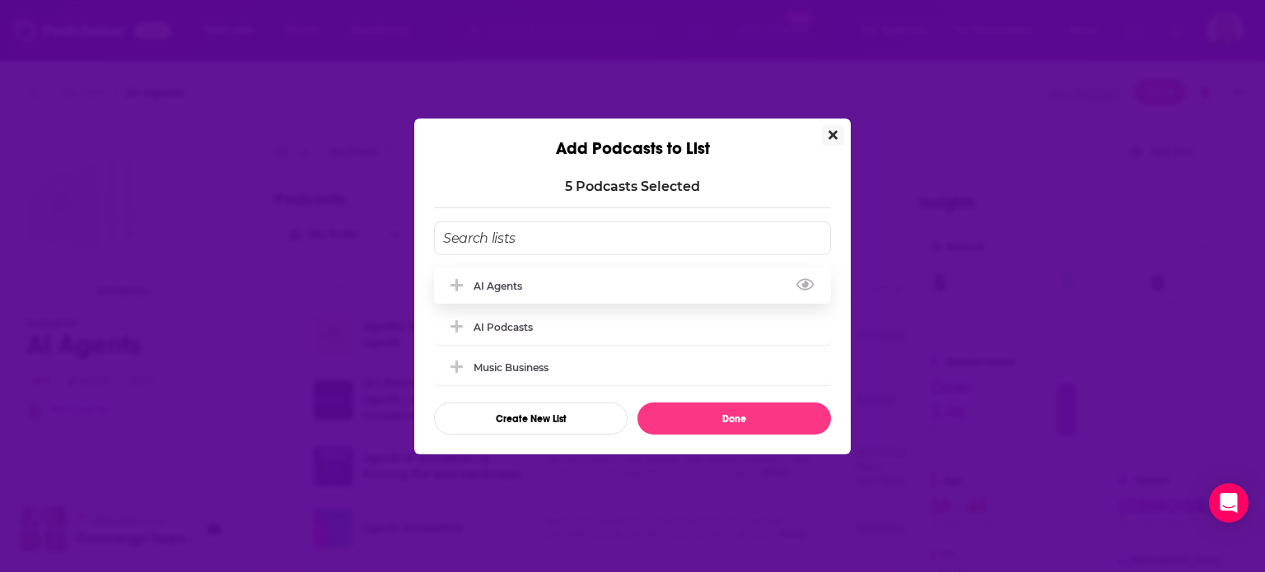
click at [580, 280] on div "AI Agents" at bounding box center [632, 286] width 397 height 36
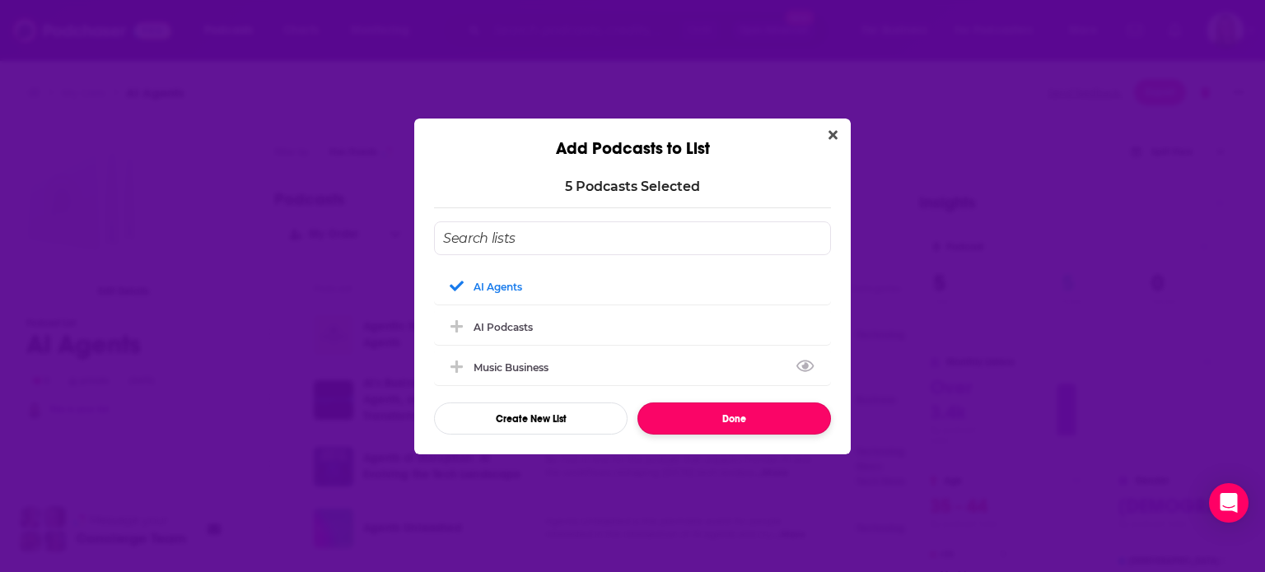
click at [743, 417] on button "Done" at bounding box center [733, 419] width 193 height 32
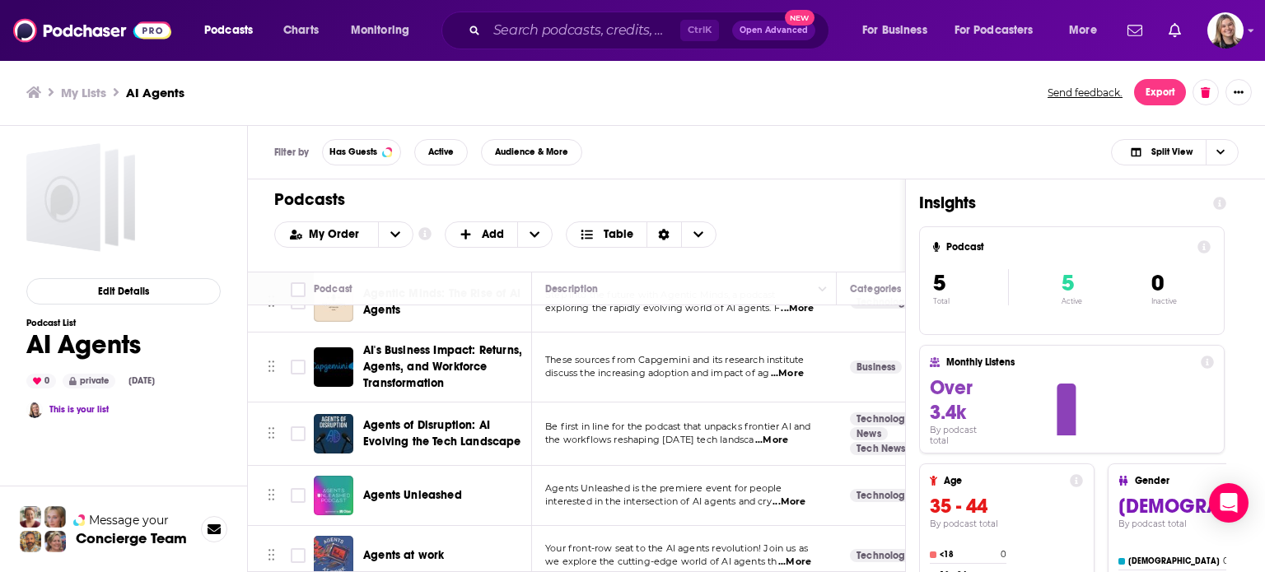
scroll to position [58, 0]
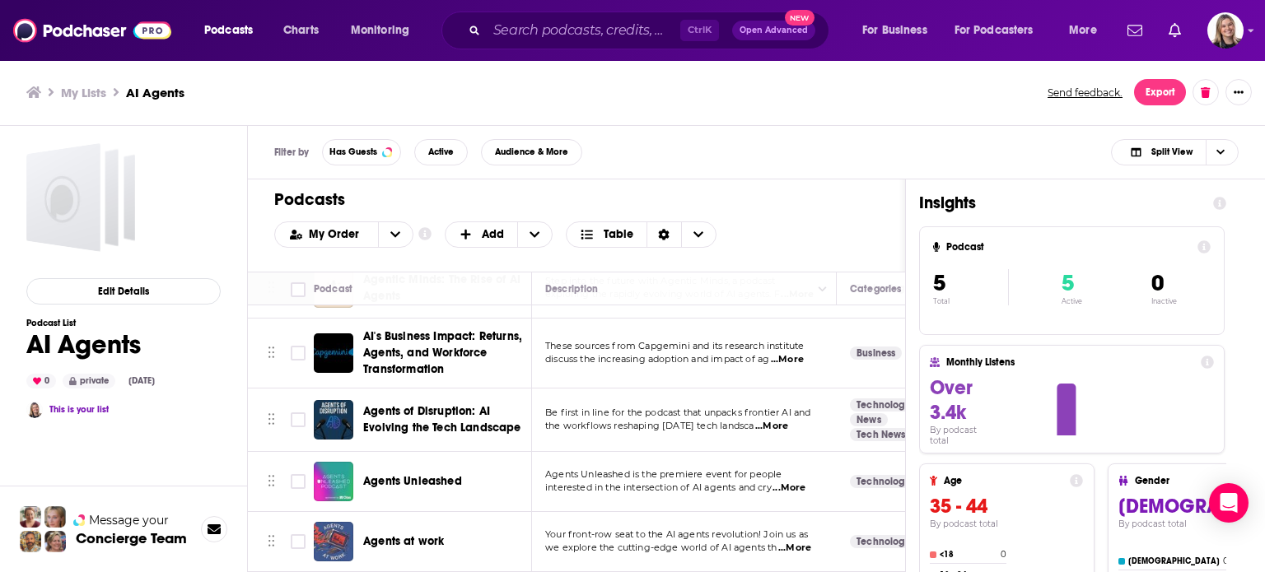
click at [850, 161] on div "Filter by Has Guests Active Audience & More Split View" at bounding box center [756, 153] width 1017 height 54
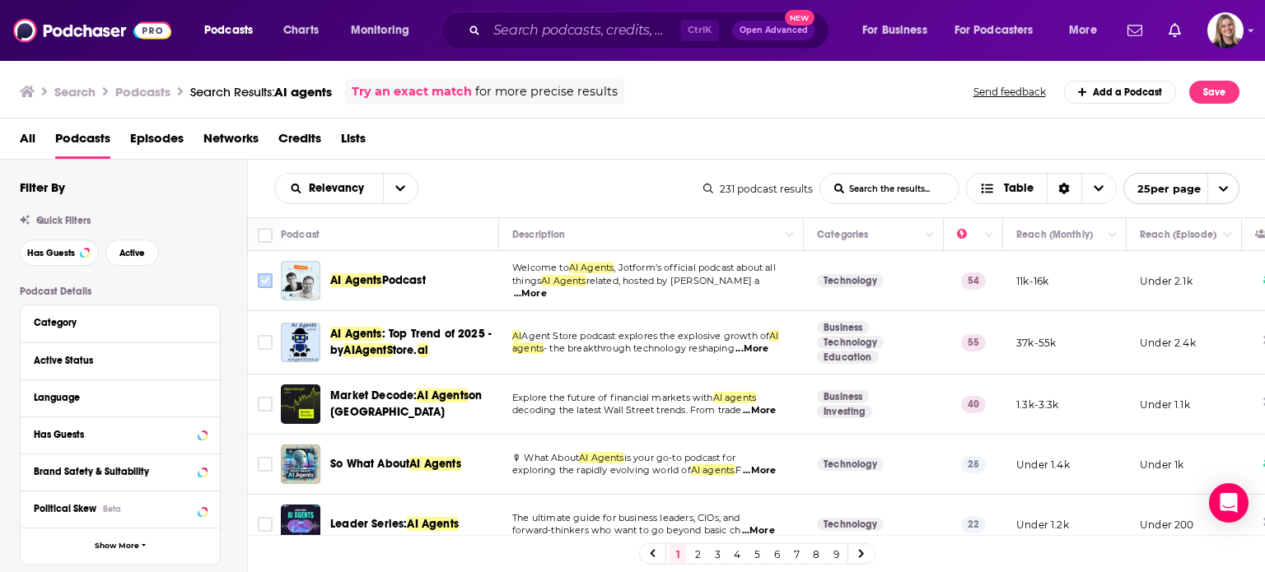
click at [268, 286] on input "Toggle select row" at bounding box center [265, 280] width 15 height 15
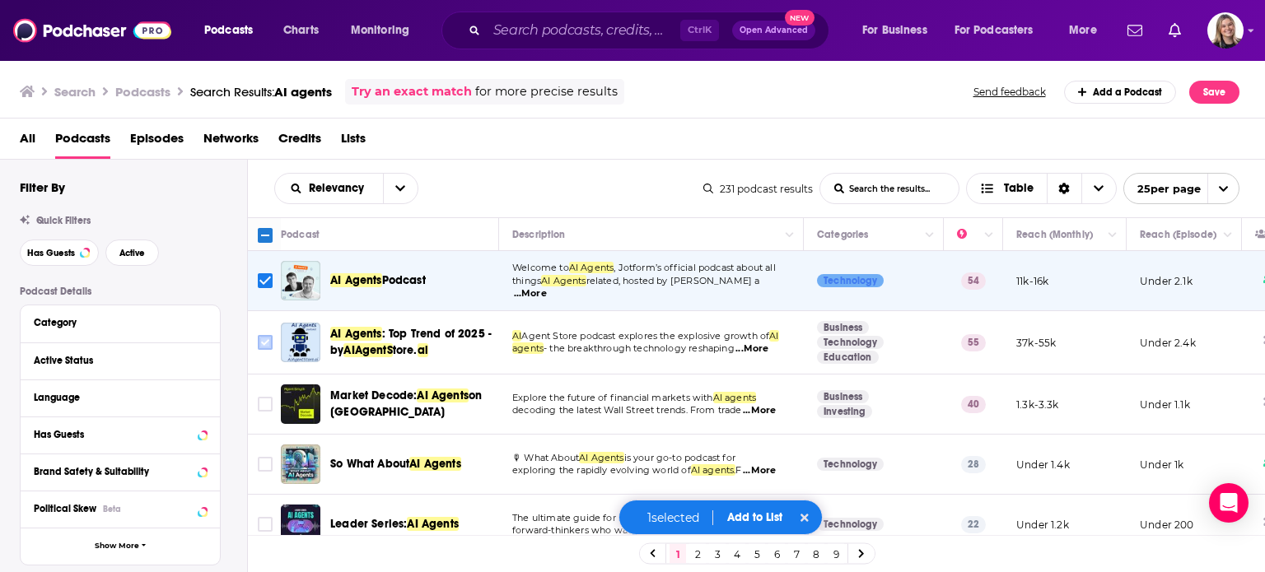
click at [263, 343] on input "Toggle select row" at bounding box center [265, 342] width 15 height 15
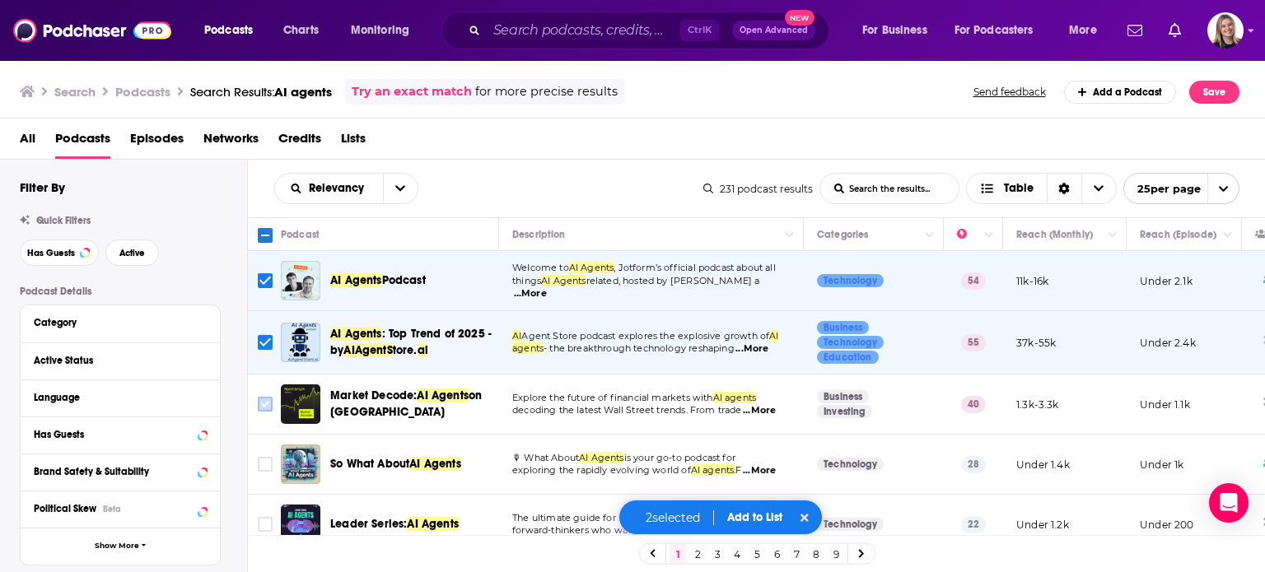
click at [265, 401] on input "Toggle select row" at bounding box center [265, 404] width 15 height 15
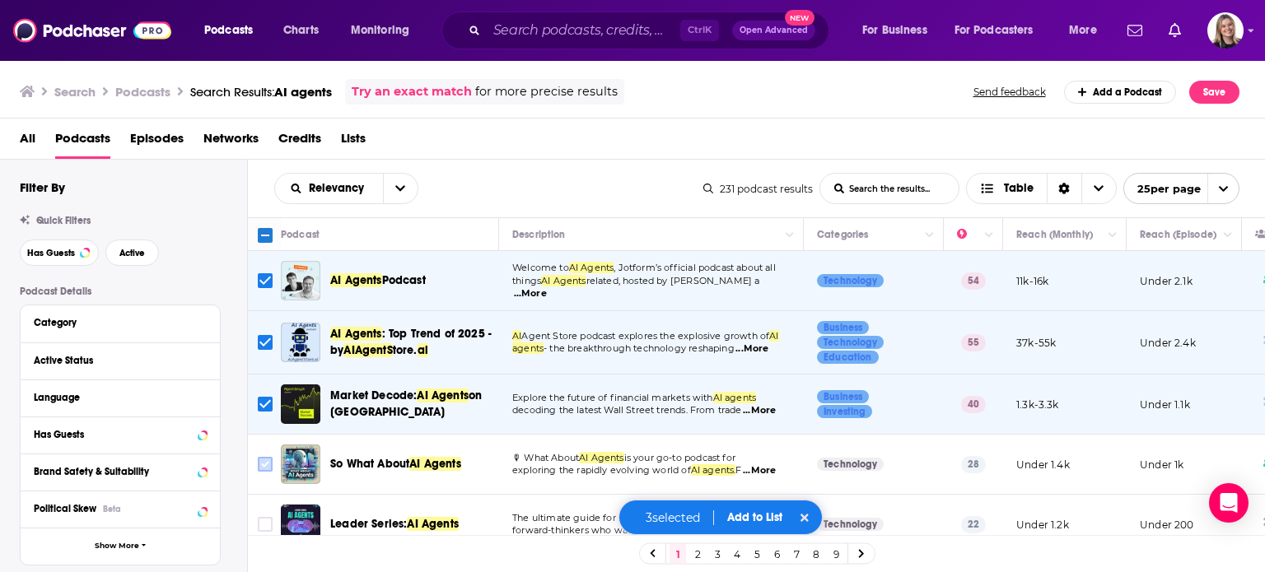
click at [268, 463] on input "Toggle select row" at bounding box center [265, 464] width 15 height 15
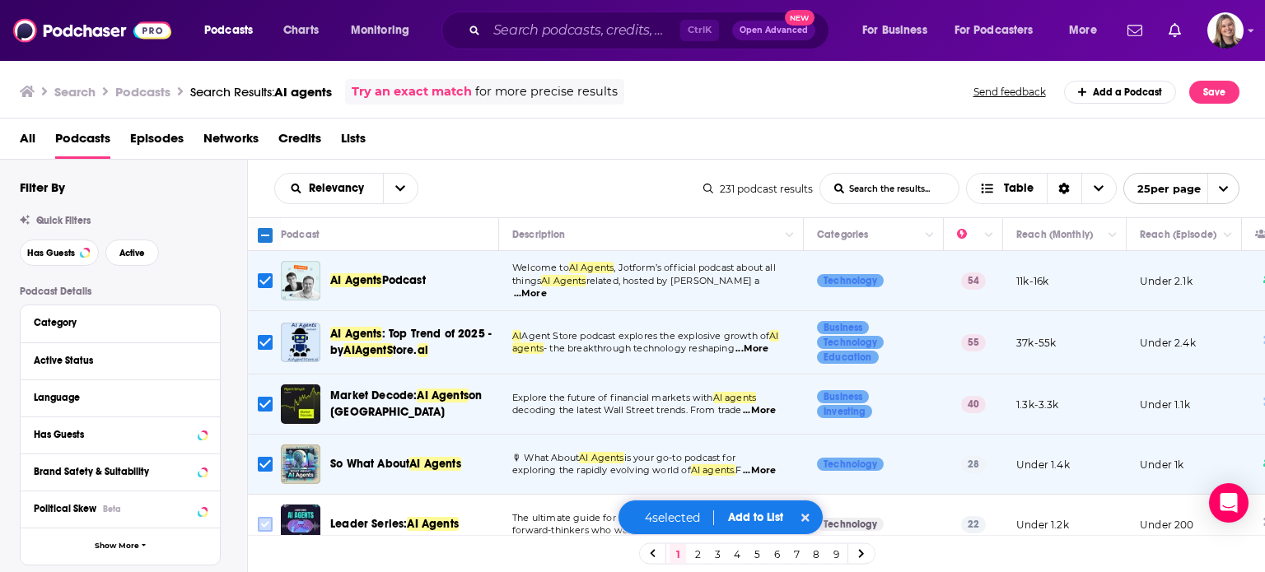
click at [270, 518] on input "Toggle select row" at bounding box center [265, 524] width 15 height 15
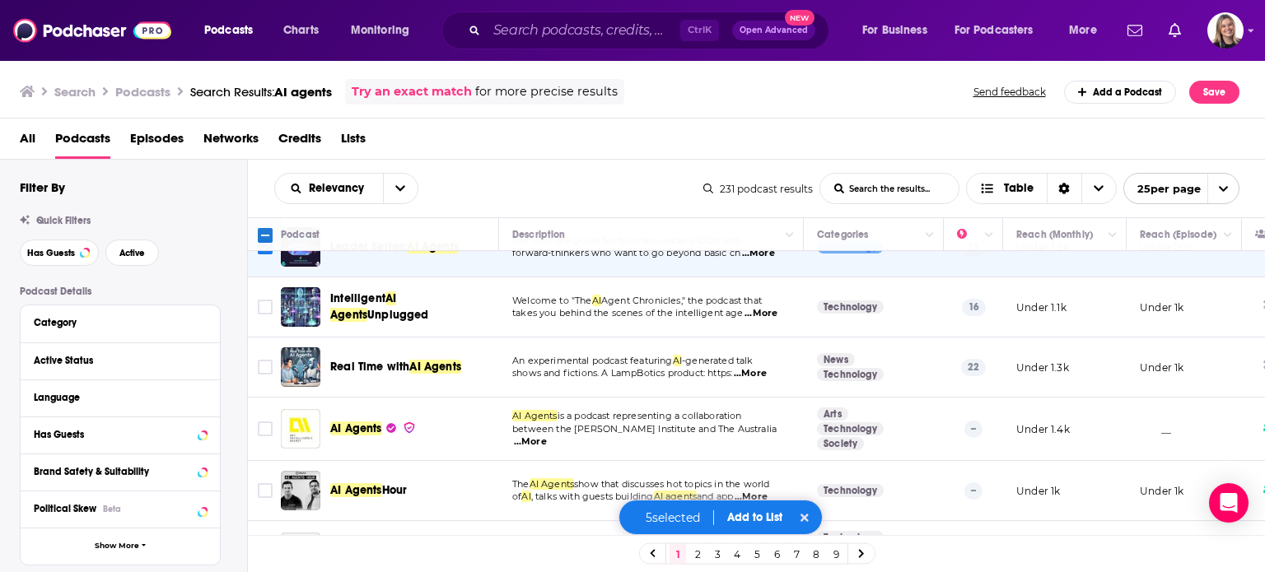
scroll to position [282, 0]
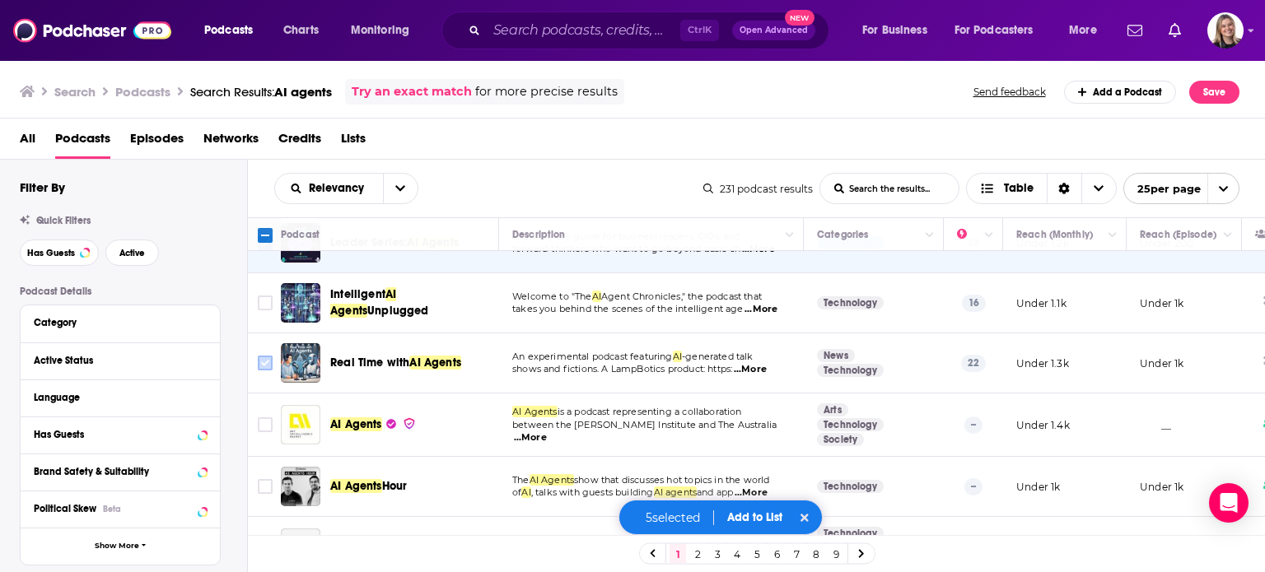
click at [263, 361] on input "Toggle select row" at bounding box center [265, 363] width 15 height 15
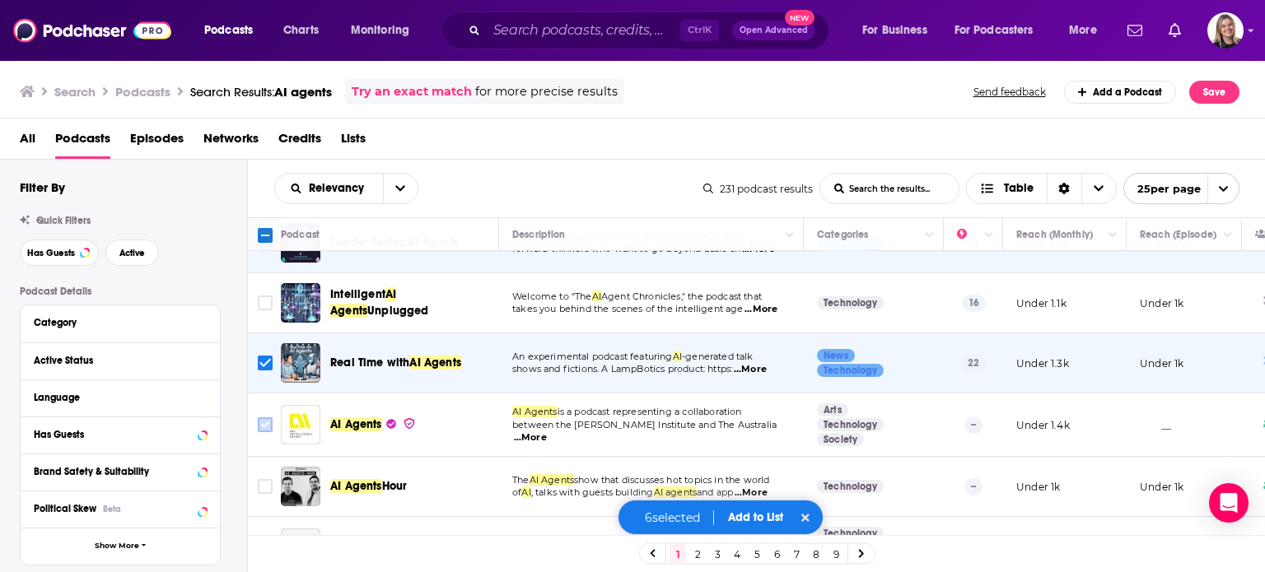
click at [267, 421] on input "Toggle select row" at bounding box center [265, 424] width 15 height 15
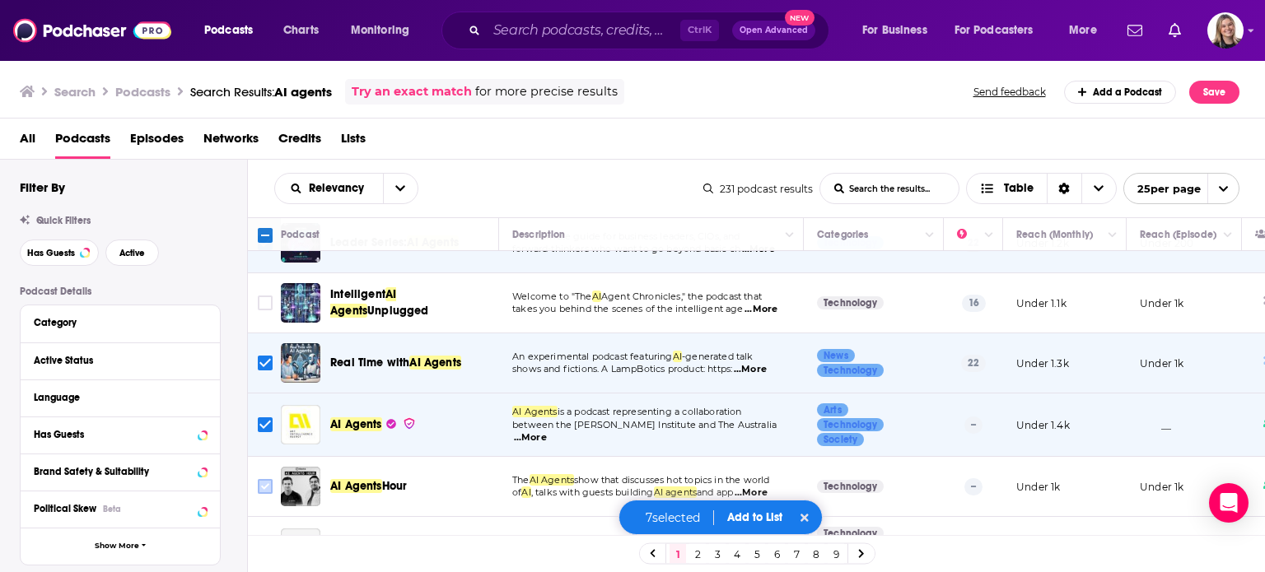
click at [267, 481] on input "Toggle select row" at bounding box center [265, 486] width 15 height 15
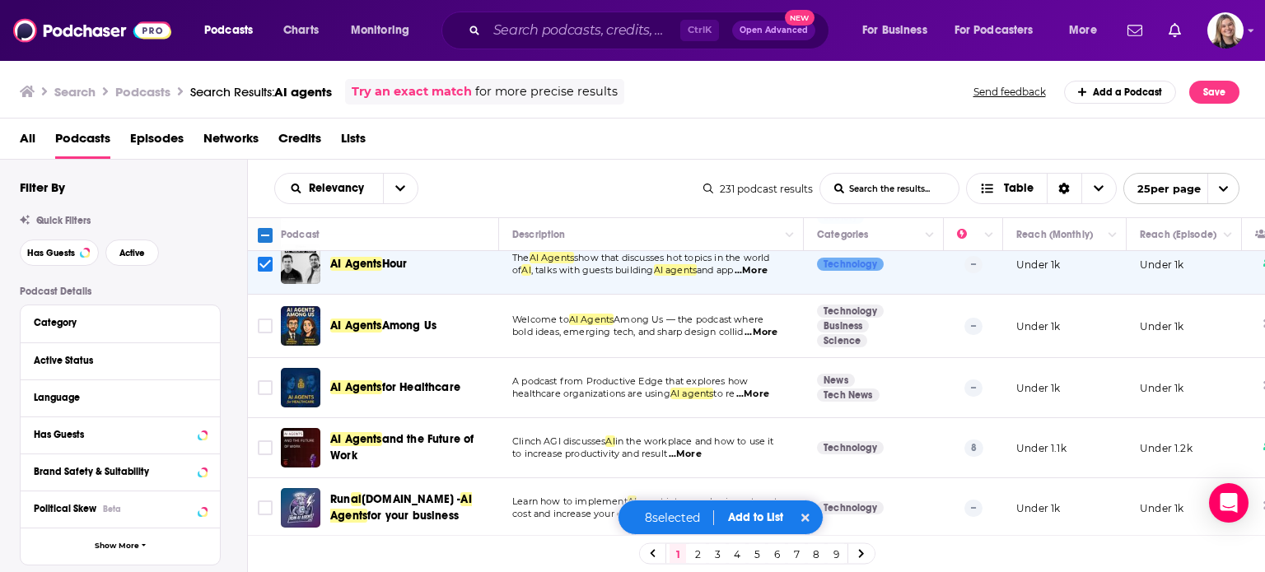
scroll to position [511, 0]
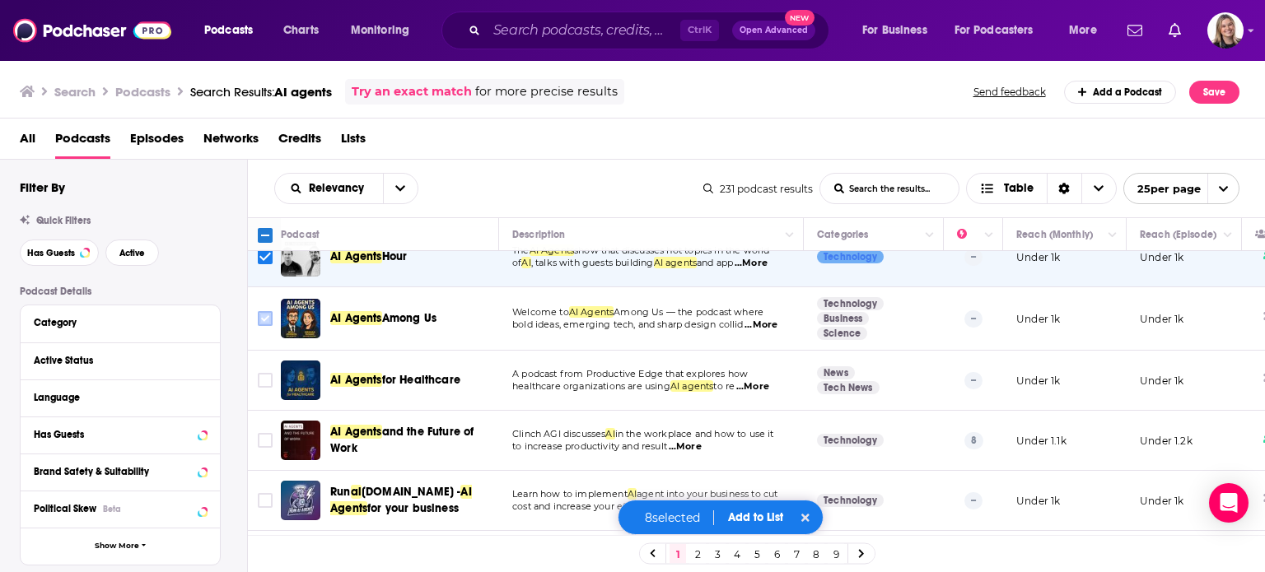
click at [257, 314] on icon "Toggle select row" at bounding box center [265, 319] width 20 height 20
click at [260, 373] on input "Toggle select row" at bounding box center [265, 380] width 15 height 15
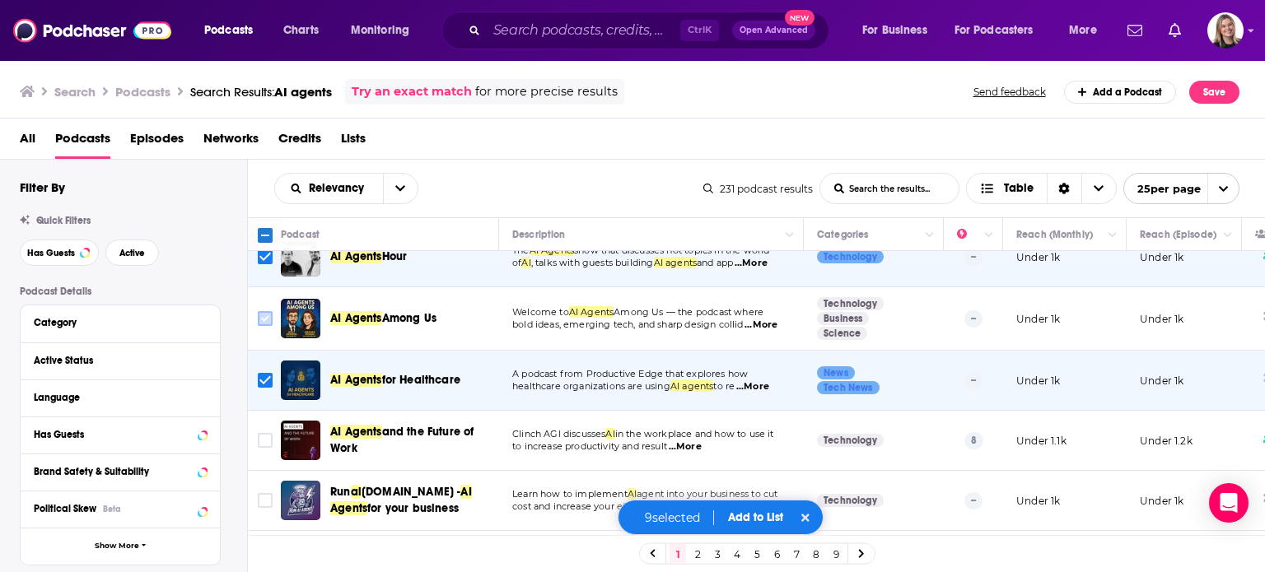
click at [264, 311] on input "Toggle select row" at bounding box center [265, 318] width 15 height 15
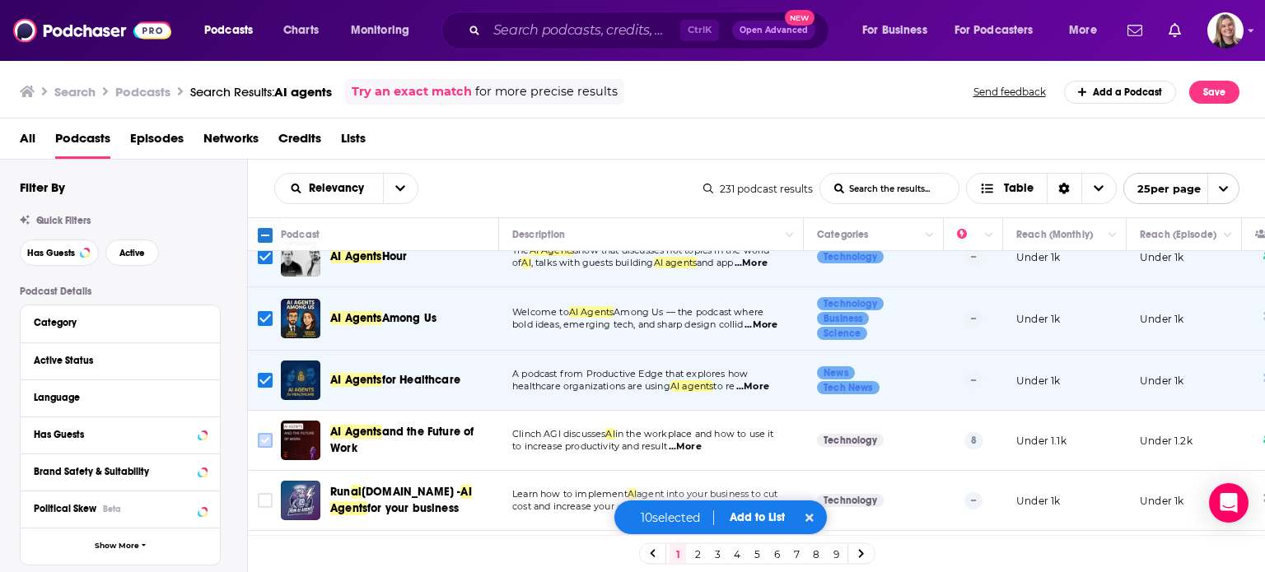
click at [267, 438] on input "Toggle select row" at bounding box center [265, 440] width 15 height 15
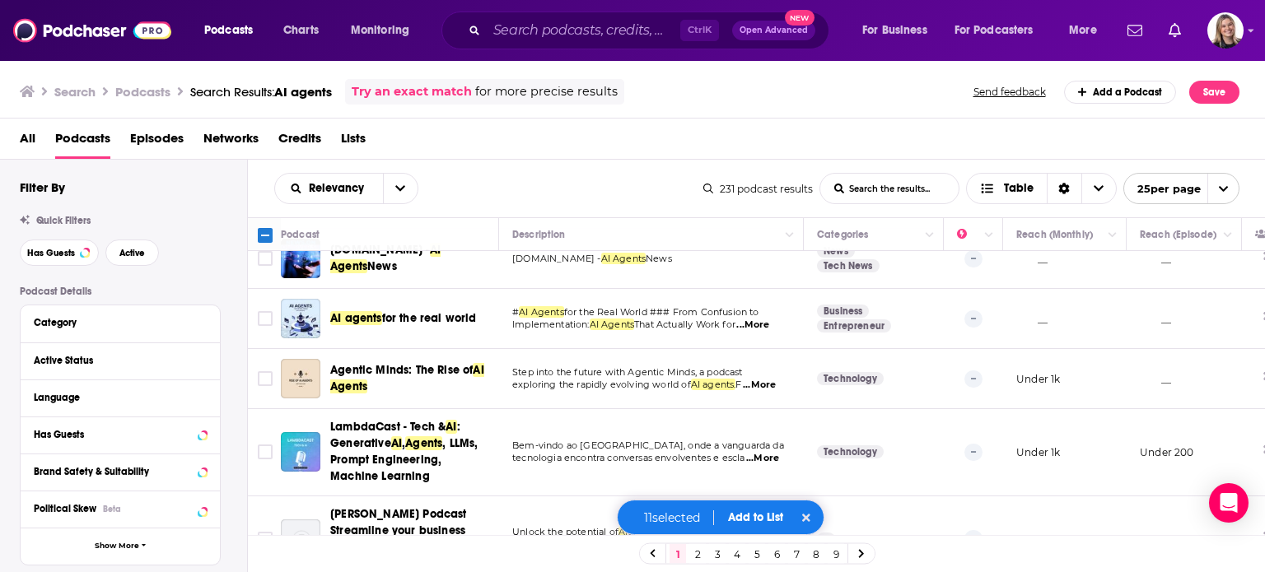
scroll to position [878, 0]
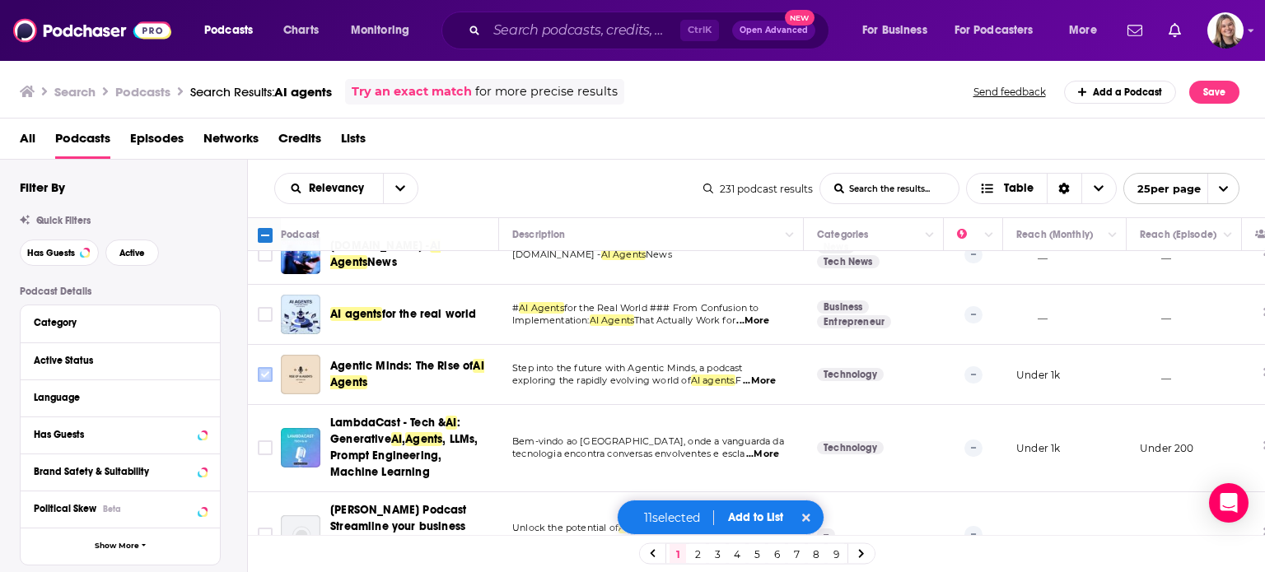
click at [263, 370] on input "Toggle select row" at bounding box center [265, 374] width 15 height 15
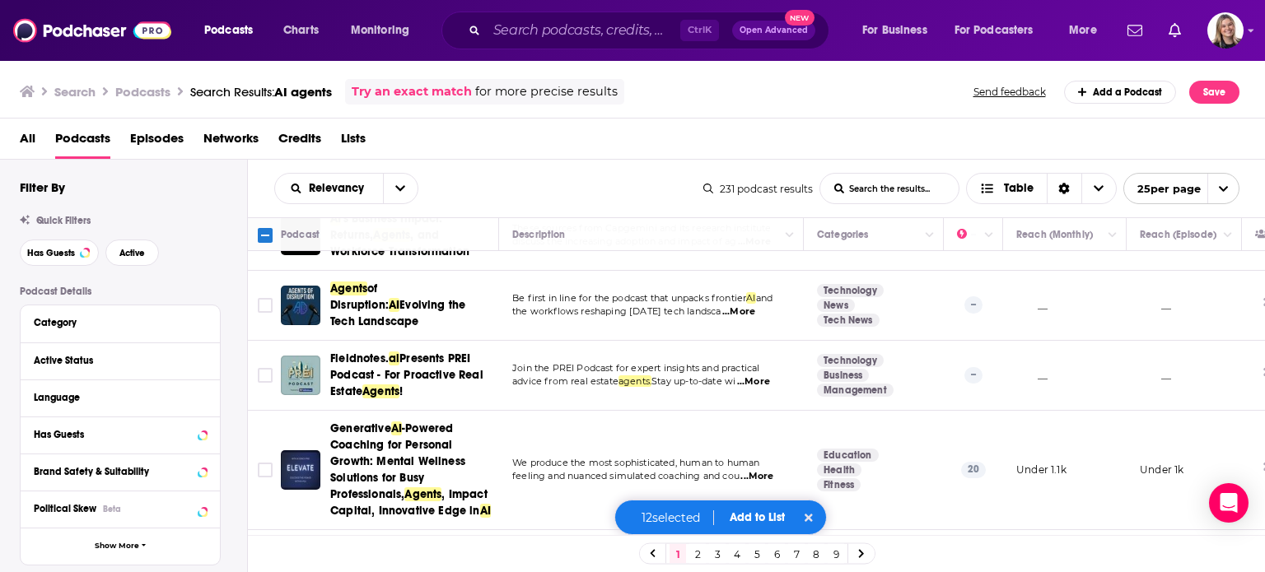
scroll to position [1260, 0]
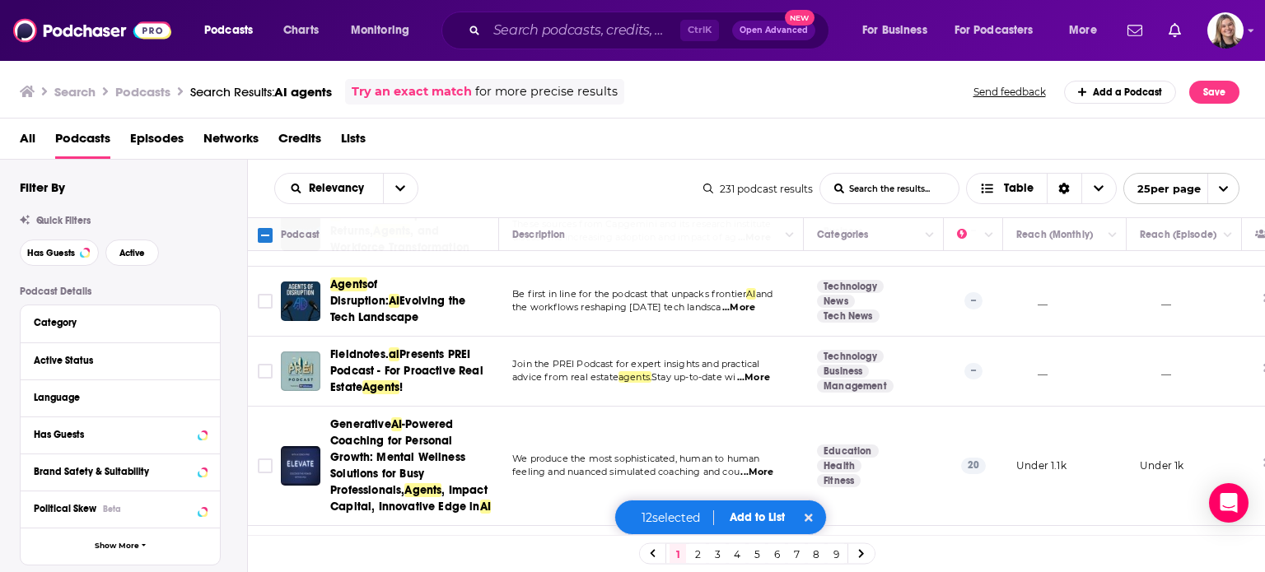
click at [744, 520] on button "Add to List" at bounding box center [757, 517] width 82 height 14
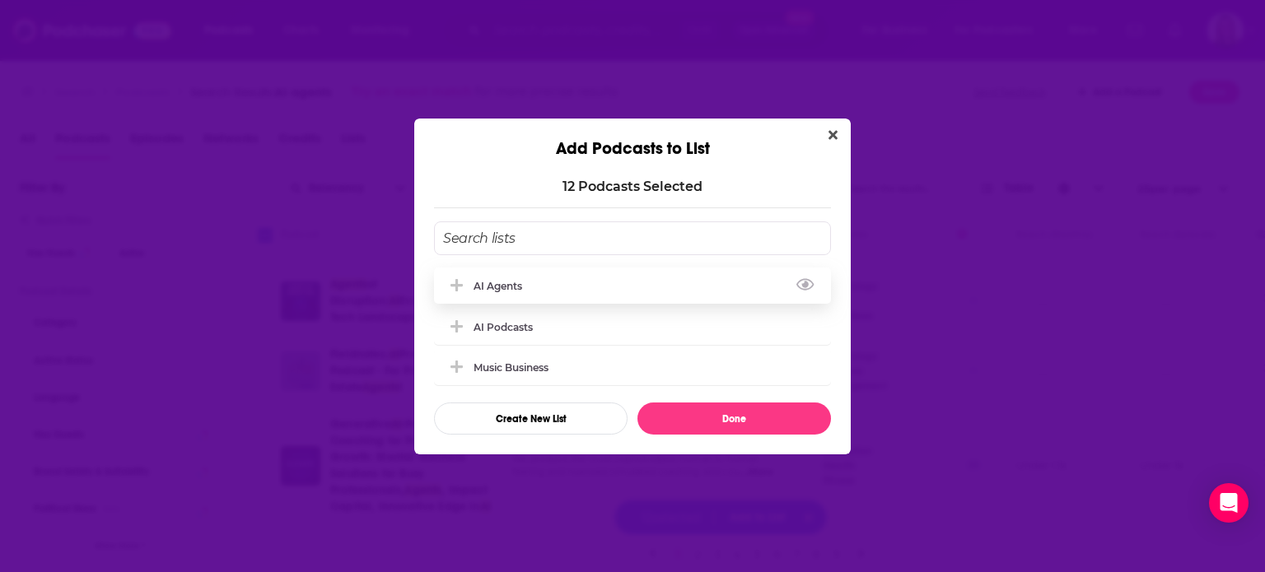
click at [527, 282] on div "AI Agents" at bounding box center [502, 286] width 58 height 12
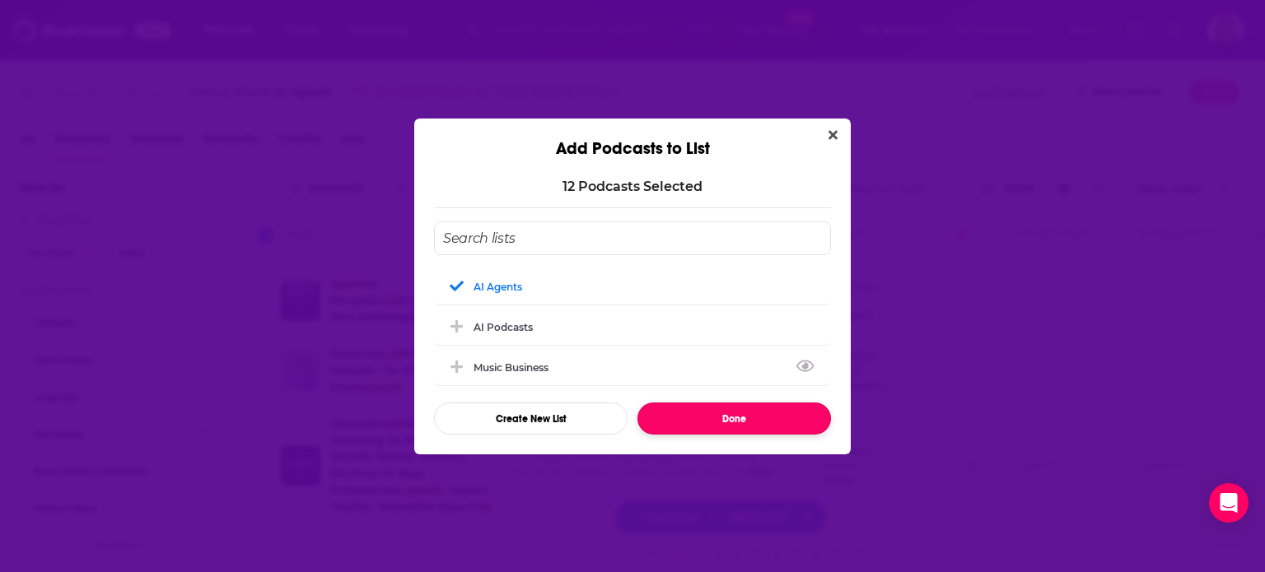
click at [706, 412] on button "Done" at bounding box center [733, 419] width 193 height 32
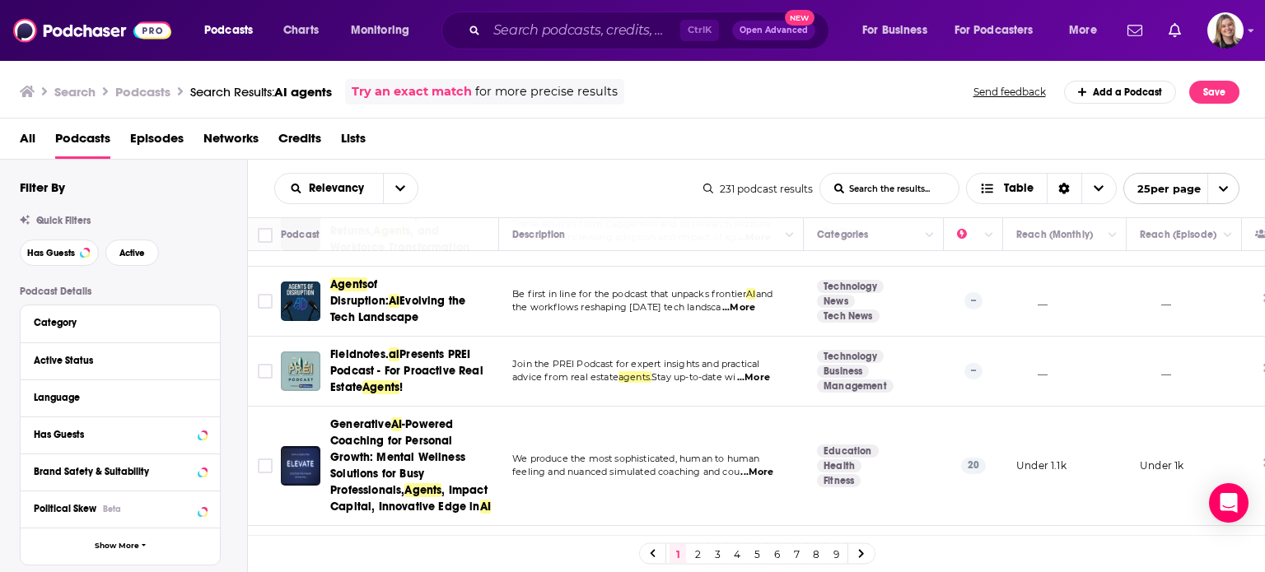
click at [720, 550] on link "3" at bounding box center [717, 554] width 16 height 20
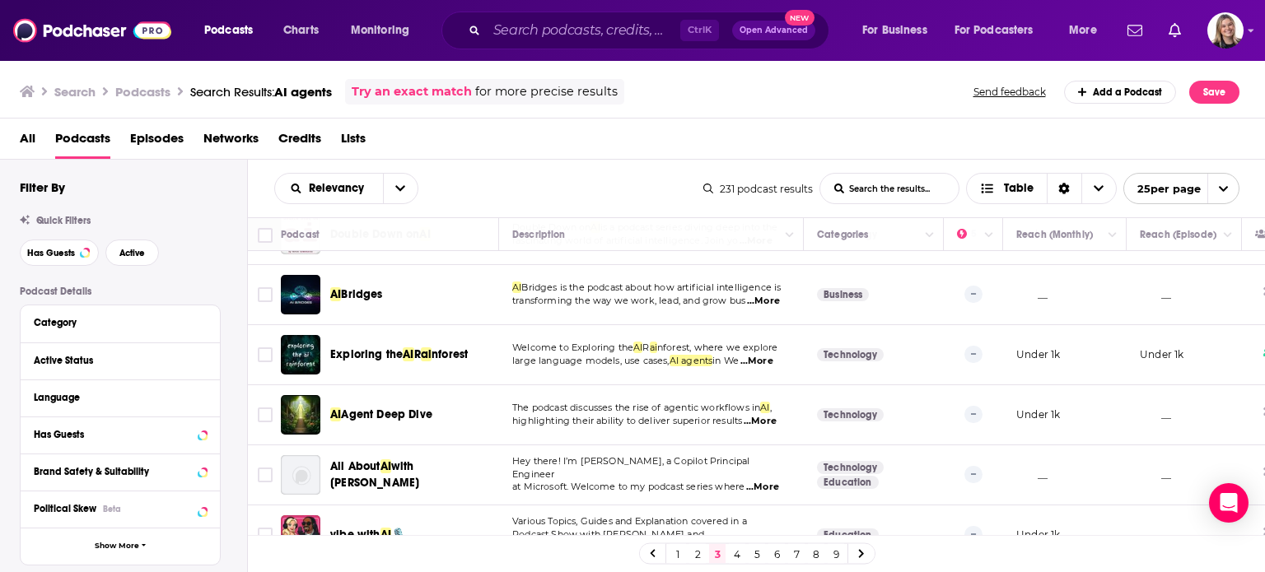
scroll to position [1251, 0]
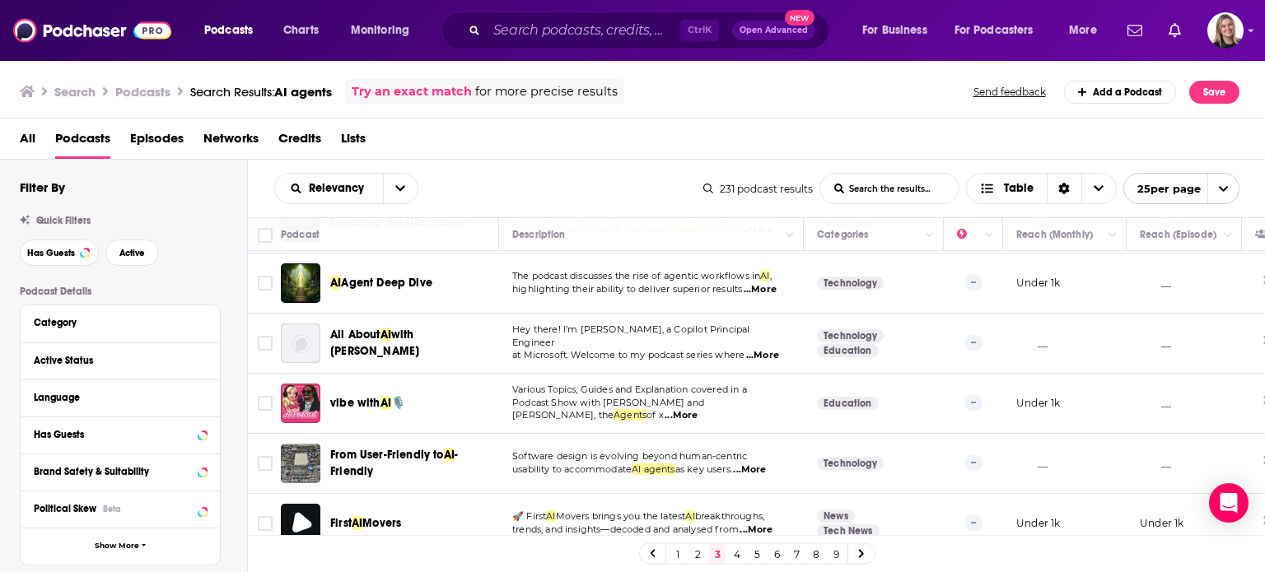
click at [731, 552] on link "4" at bounding box center [737, 554] width 16 height 20
